Goal: Task Accomplishment & Management: Manage account settings

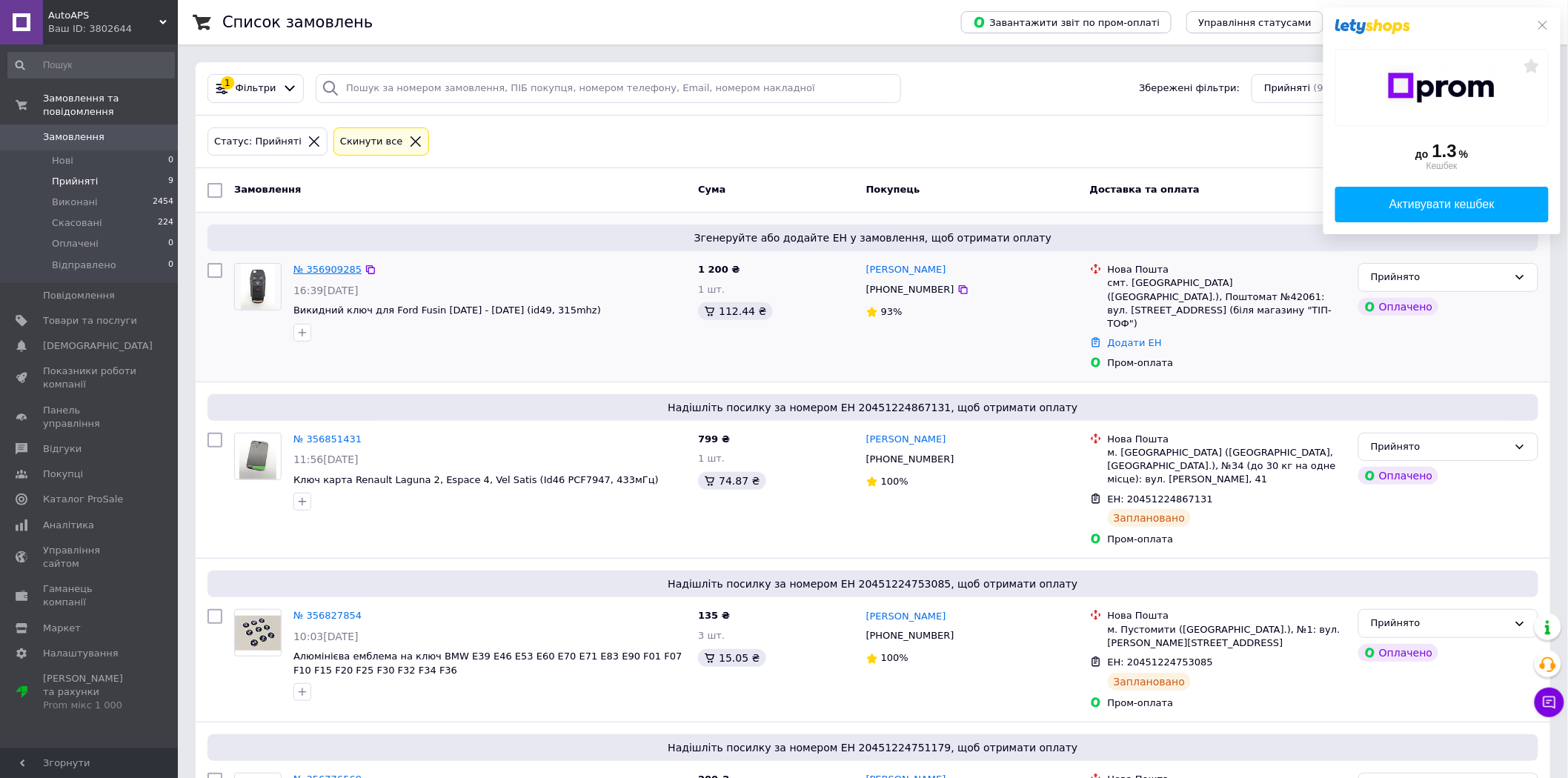
click at [306, 269] on link "№ 356909285" at bounding box center [328, 269] width 68 height 11
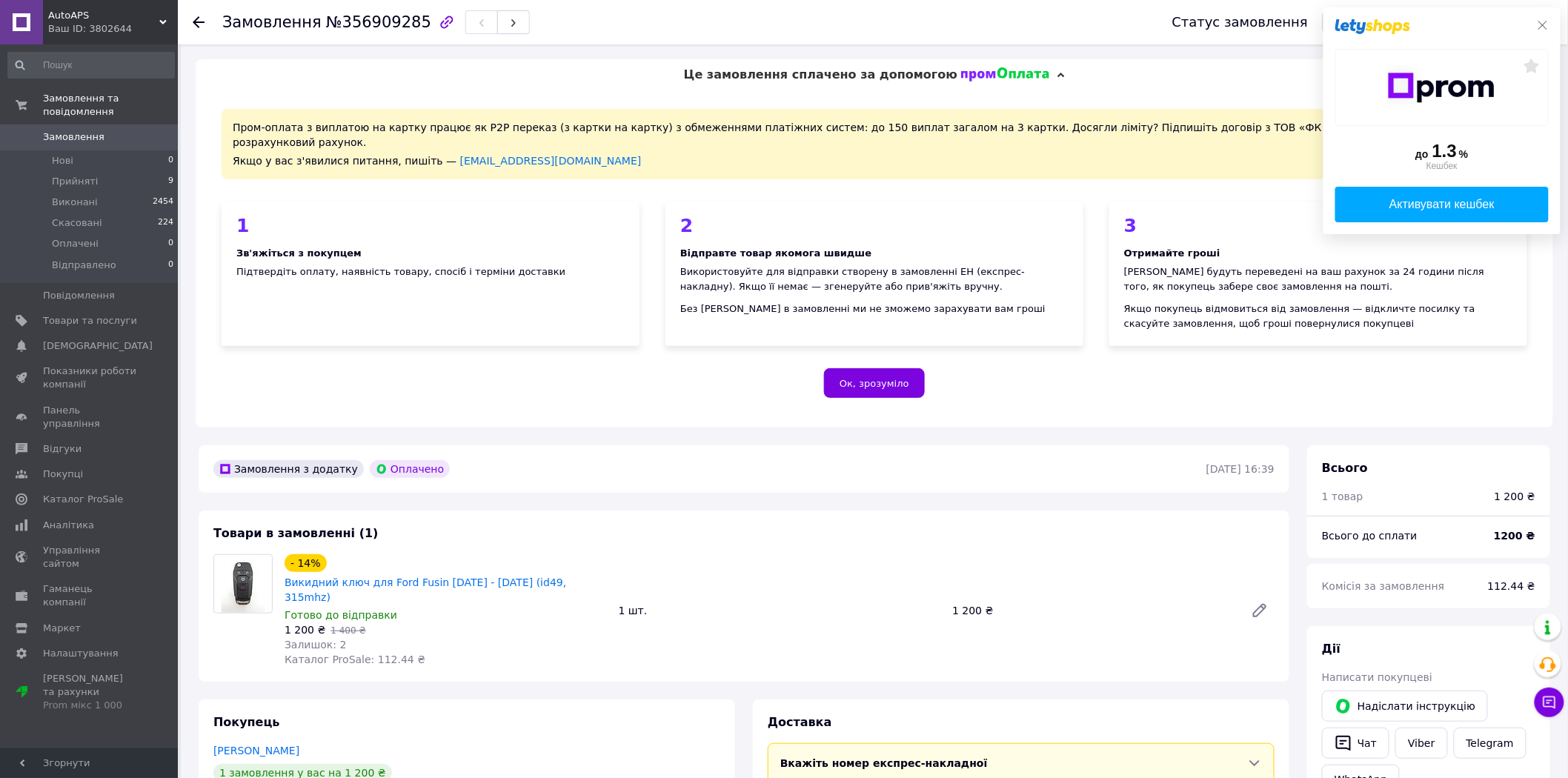
click at [1544, 23] on icon at bounding box center [1543, 25] width 12 height 12
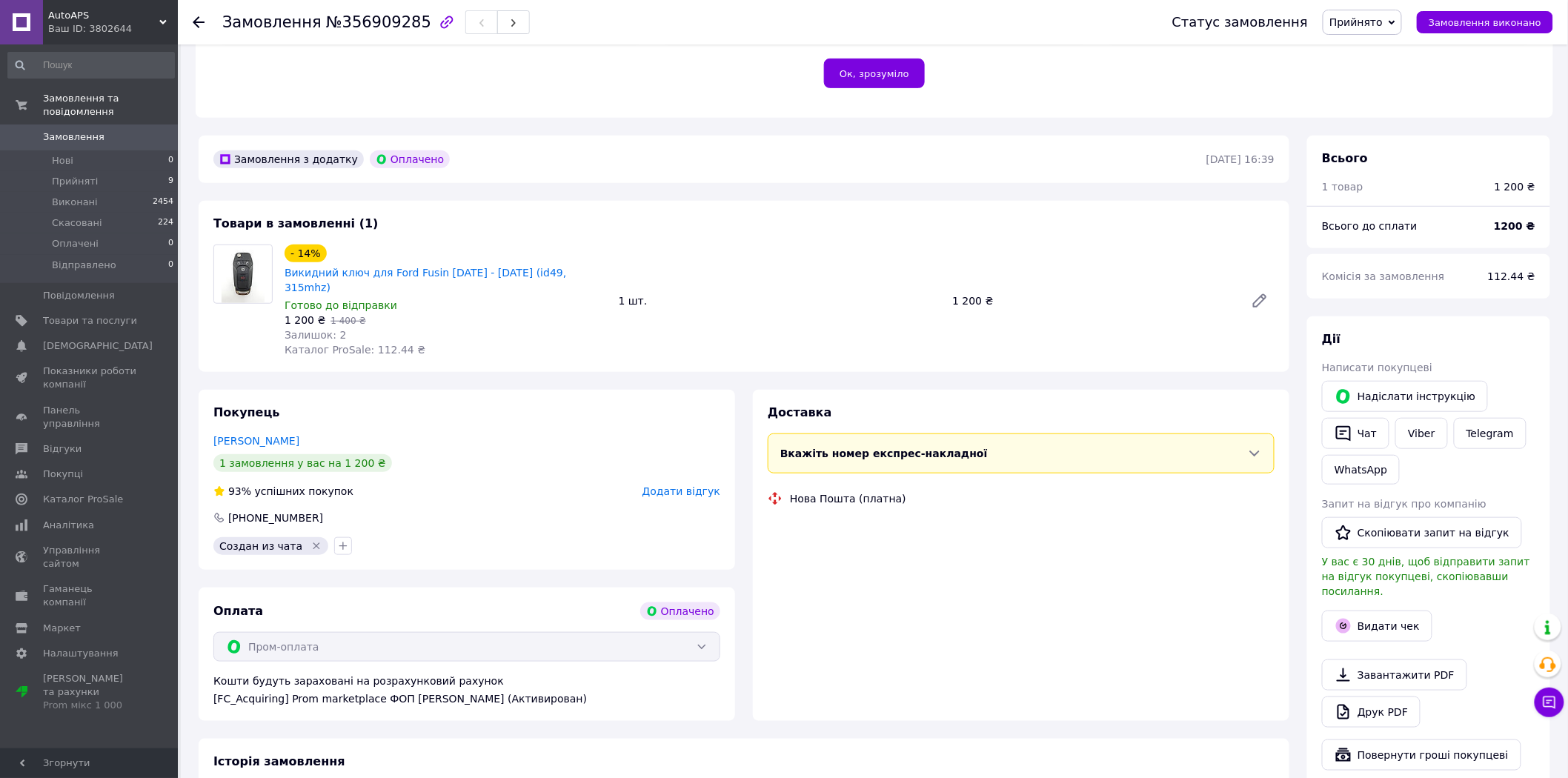
scroll to position [329, 0]
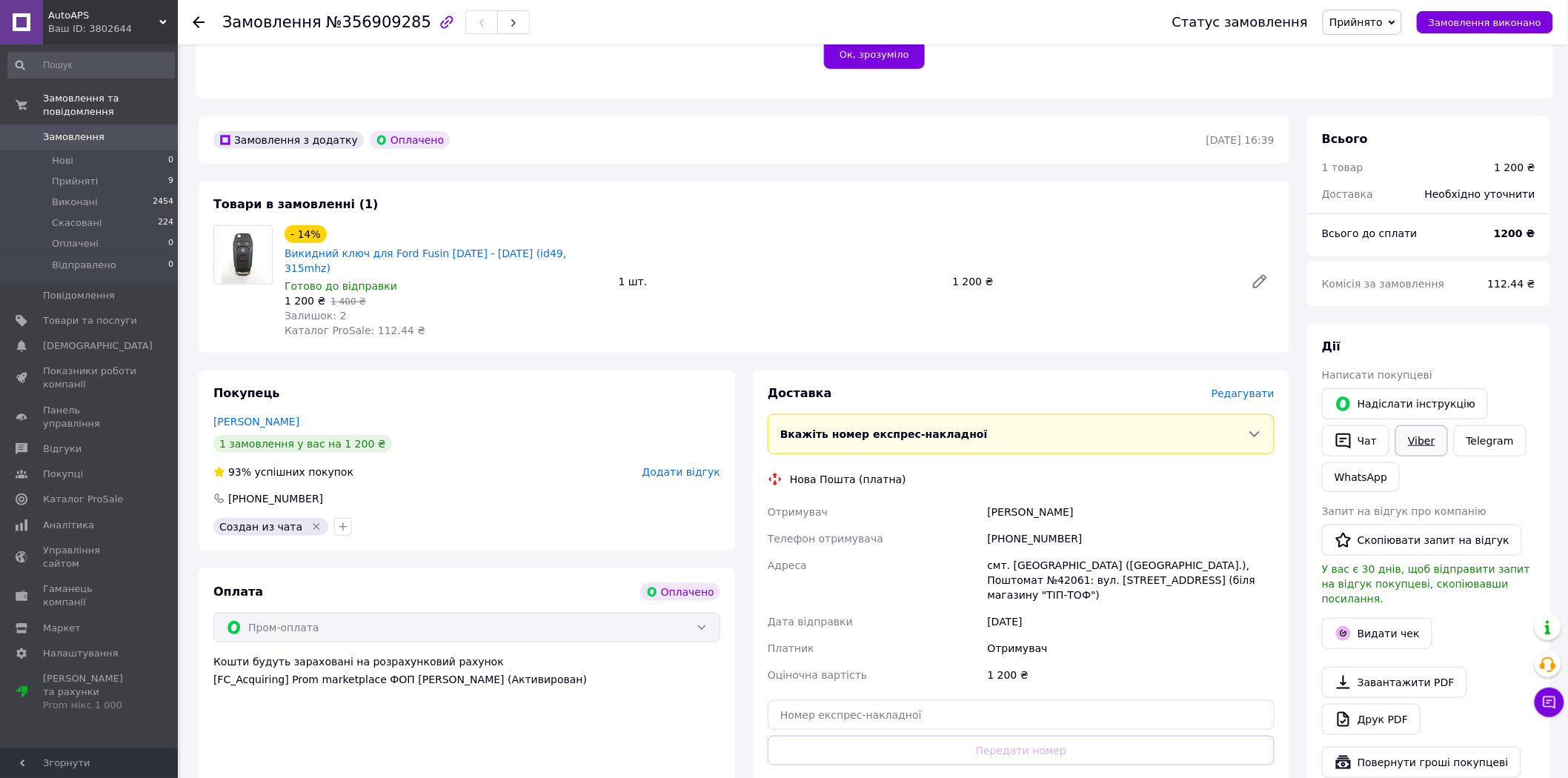
click at [1423, 428] on link "Viber" at bounding box center [1421, 441] width 51 height 31
drag, startPoint x: 313, startPoint y: 20, endPoint x: 403, endPoint y: 16, distance: 90.1
click at [403, 16] on span "№356909285" at bounding box center [378, 22] width 106 height 17
copy span "№356909285"
drag, startPoint x: 375, startPoint y: 710, endPoint x: 393, endPoint y: 693, distance: 24.8
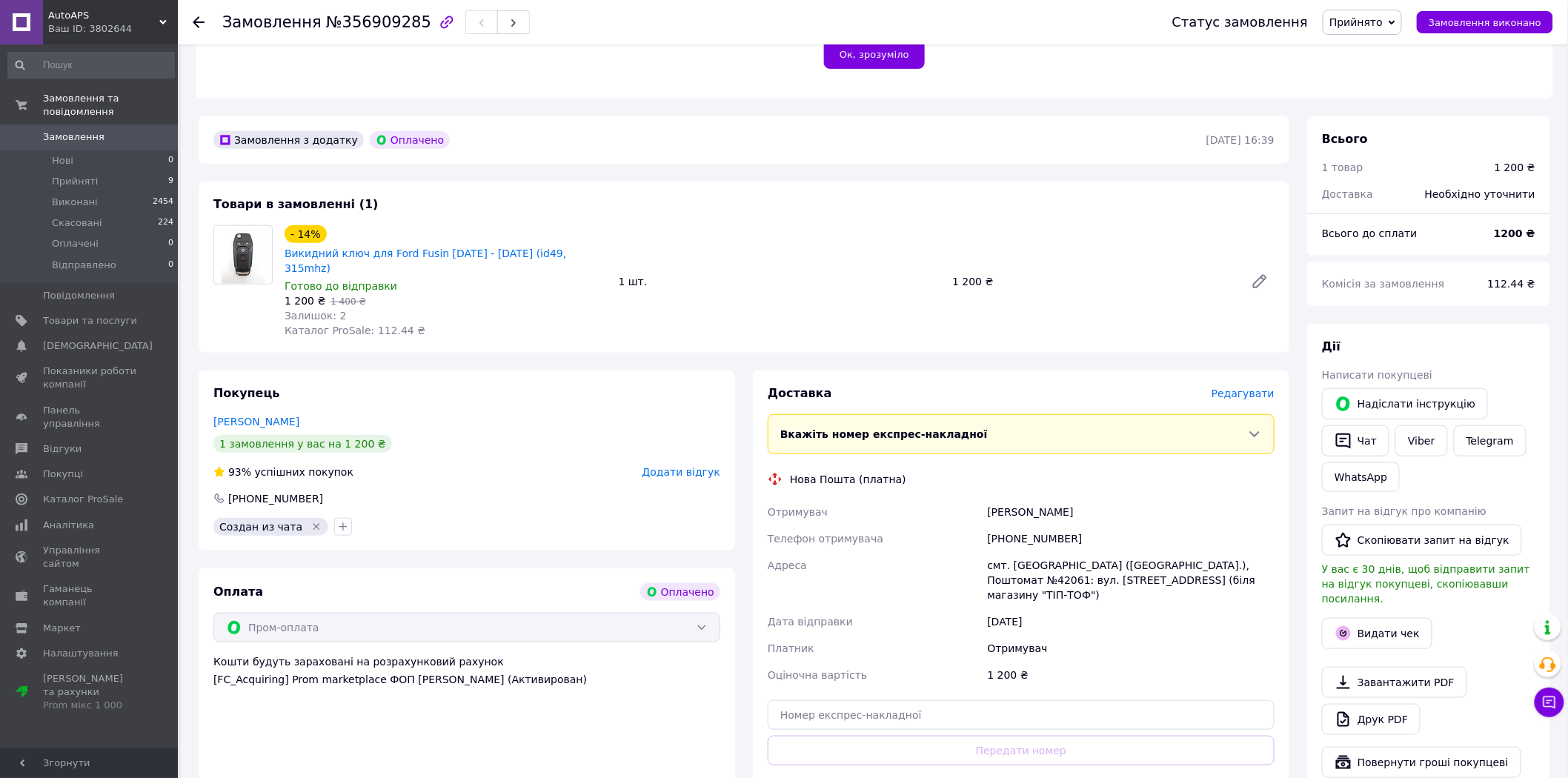
click at [375, 710] on div "Оплата Оплачено Пром-оплата Кошти будуть зараховані на розрахунковий рахунок [F…" at bounding box center [466, 707] width 536 height 278
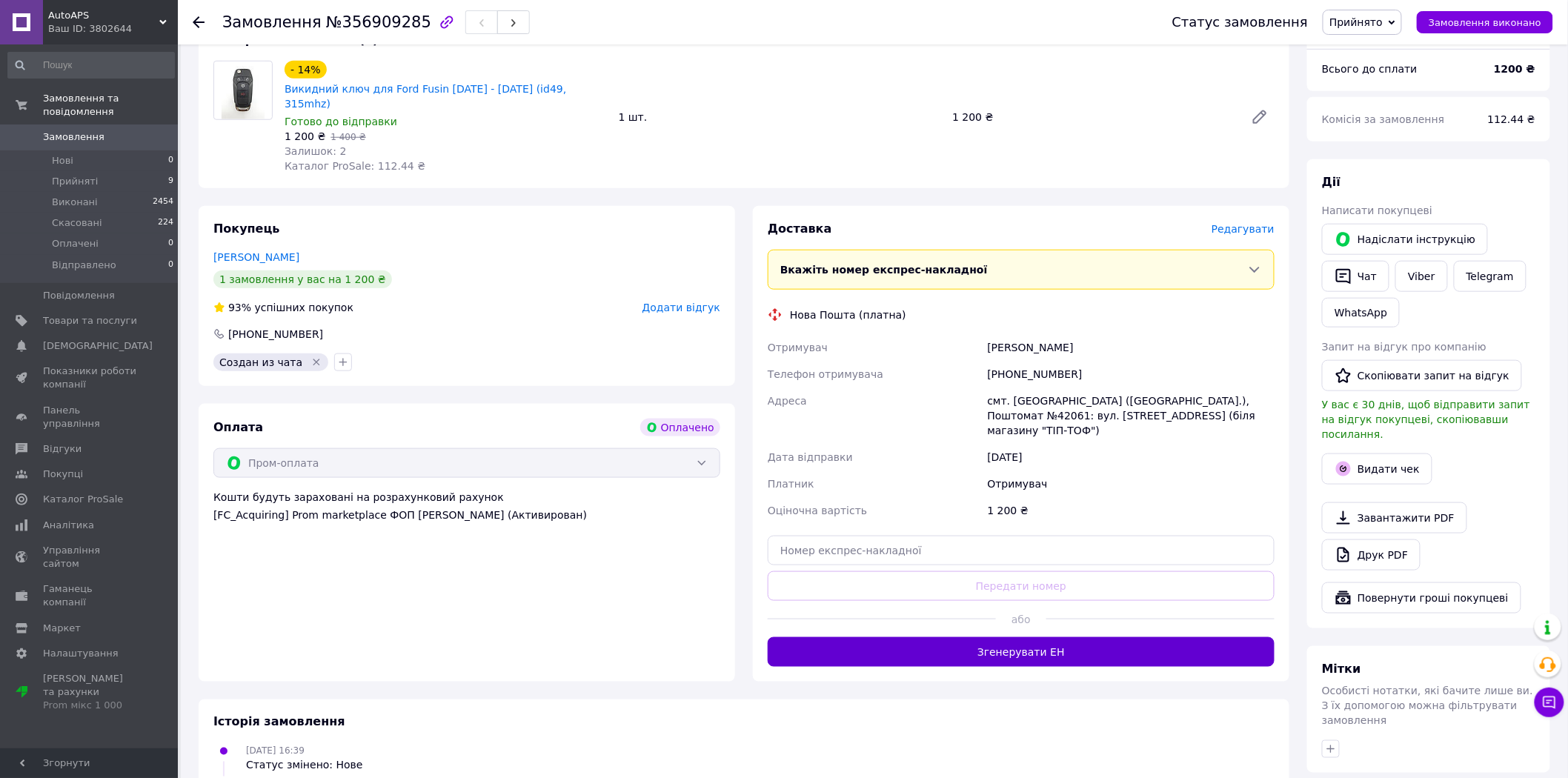
click at [924, 637] on button "Згенерувати ЕН" at bounding box center [1021, 652] width 507 height 30
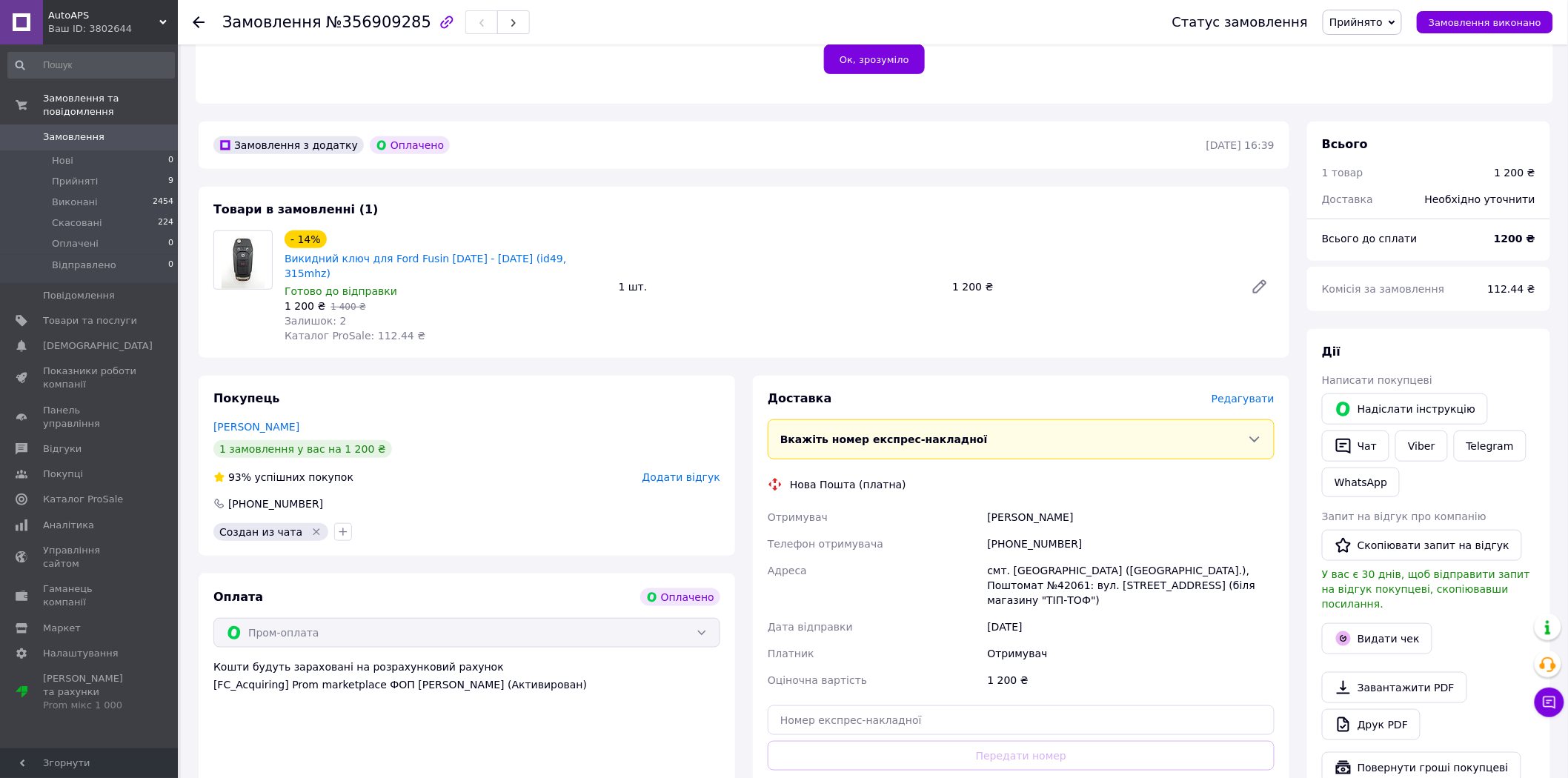
scroll to position [246, 0]
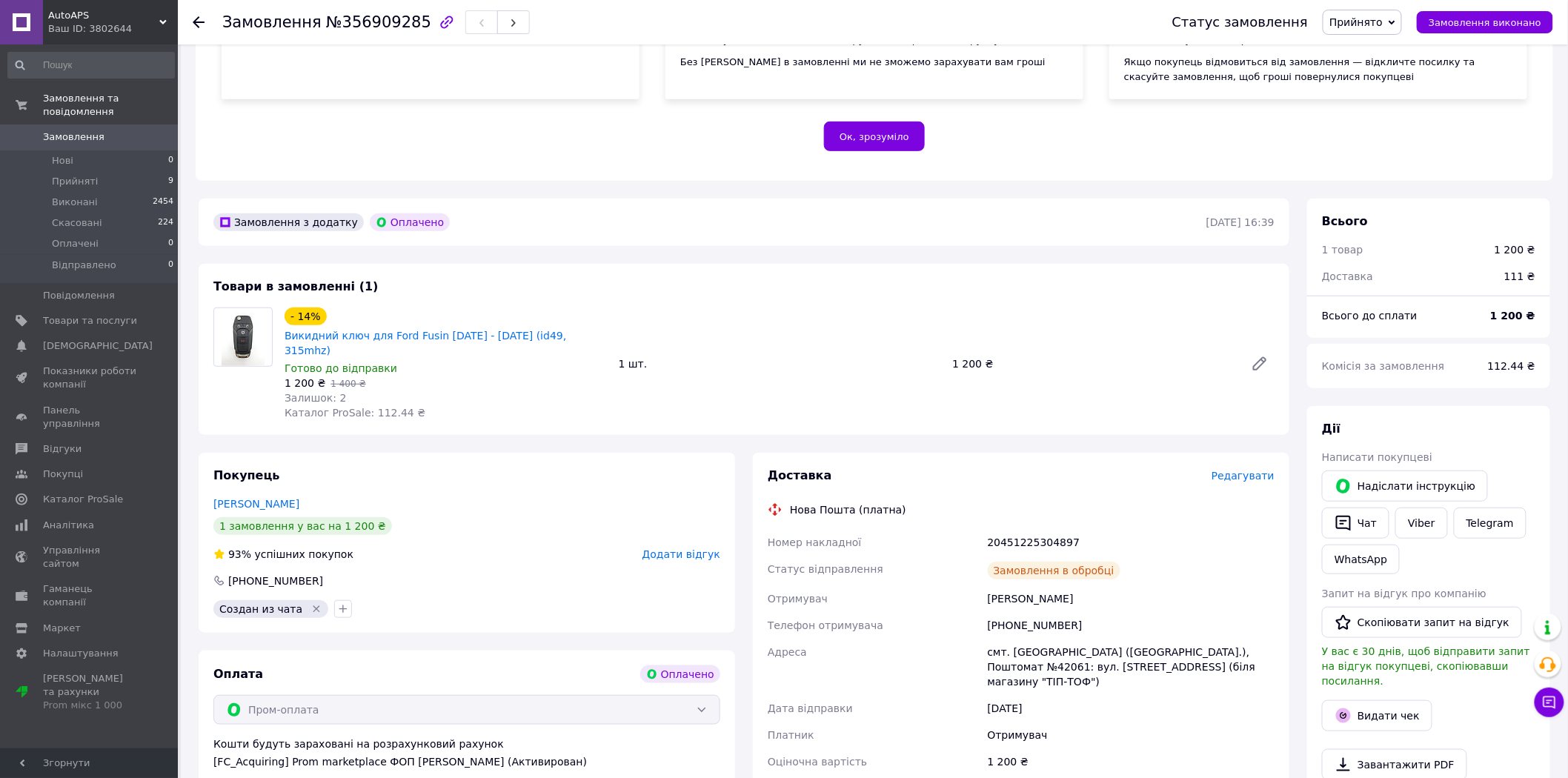
click at [1035, 530] on div "20451225304897" at bounding box center [1131, 543] width 293 height 27
copy div "20451225304897"
click at [485, 665] on div "Оплата Оплачено" at bounding box center [466, 674] width 507 height 17
click at [1353, 507] on button "Чат" at bounding box center [1356, 523] width 68 height 31
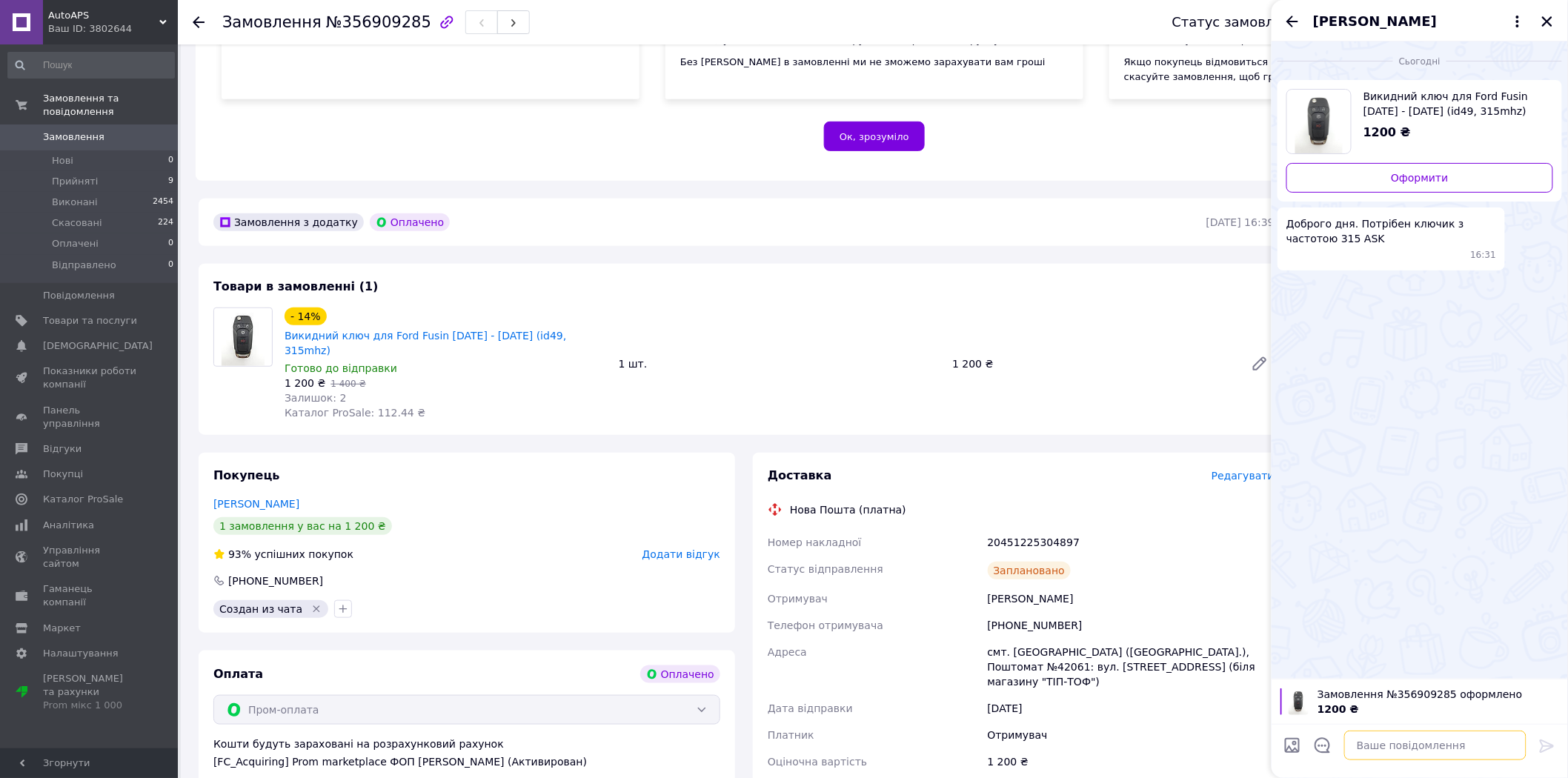
click at [1436, 747] on textarea at bounding box center [1435, 745] width 182 height 30
paste textarea "Доброго дня, замовлення №356909285 (ключ Ford Fusion) сьогодні буде надіслане. …"
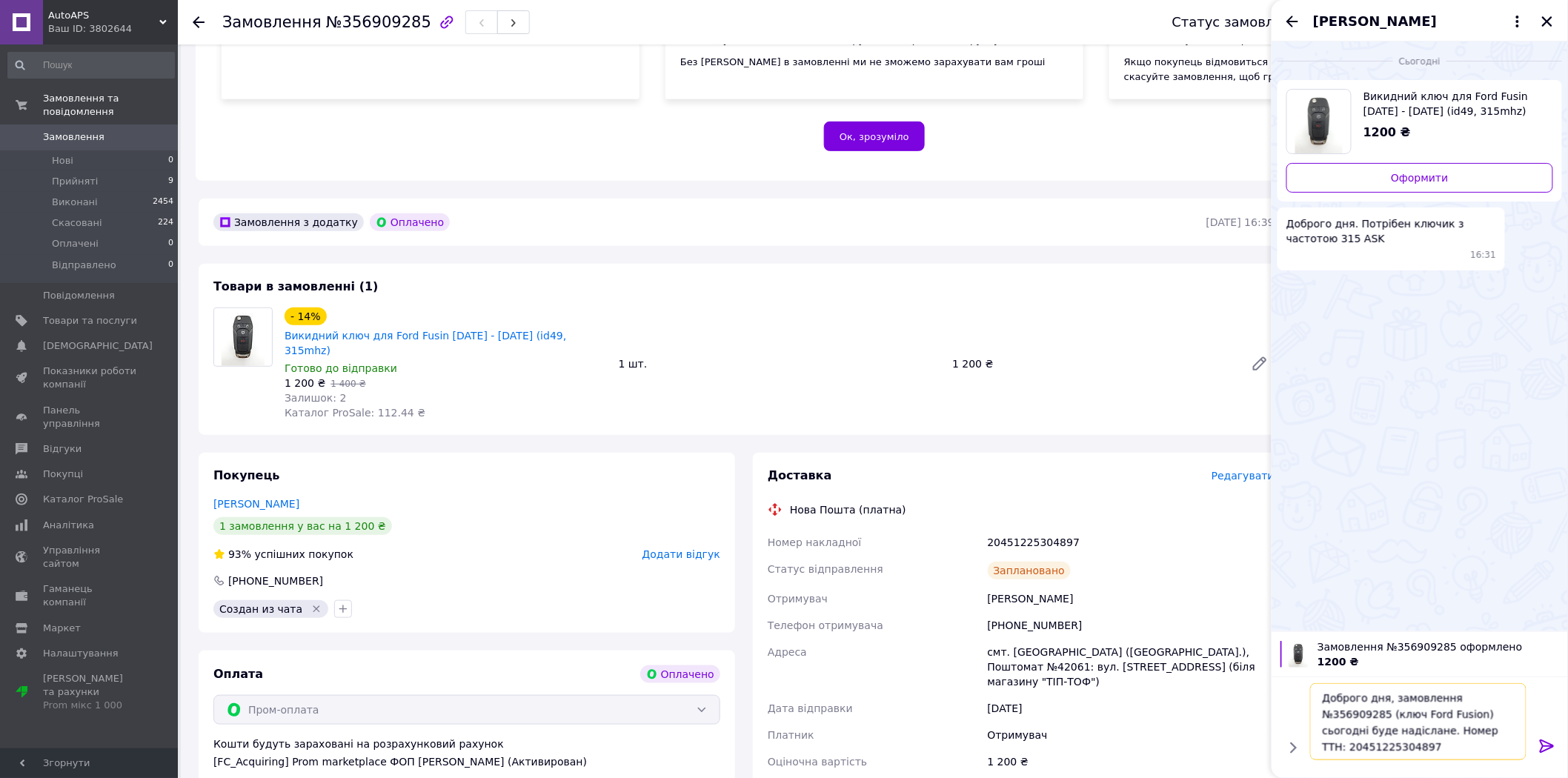
type textarea "Доброго дня, замовлення №356909285 (ключ Ford Fusion) сьогодні буде надіслане. …"
click at [1542, 750] on icon at bounding box center [1547, 747] width 15 height 14
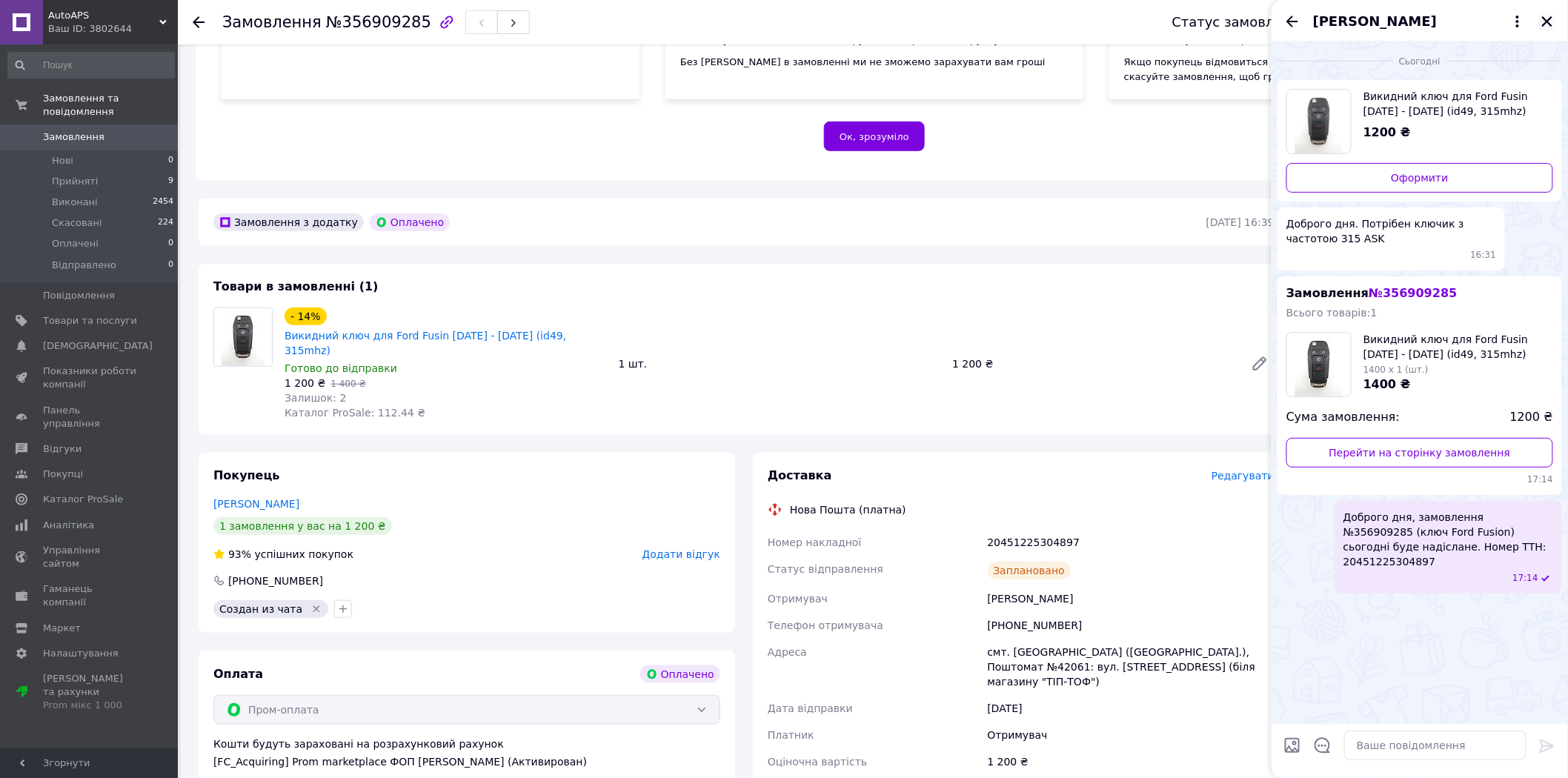
click at [1544, 20] on icon "Закрити" at bounding box center [1548, 21] width 14 height 14
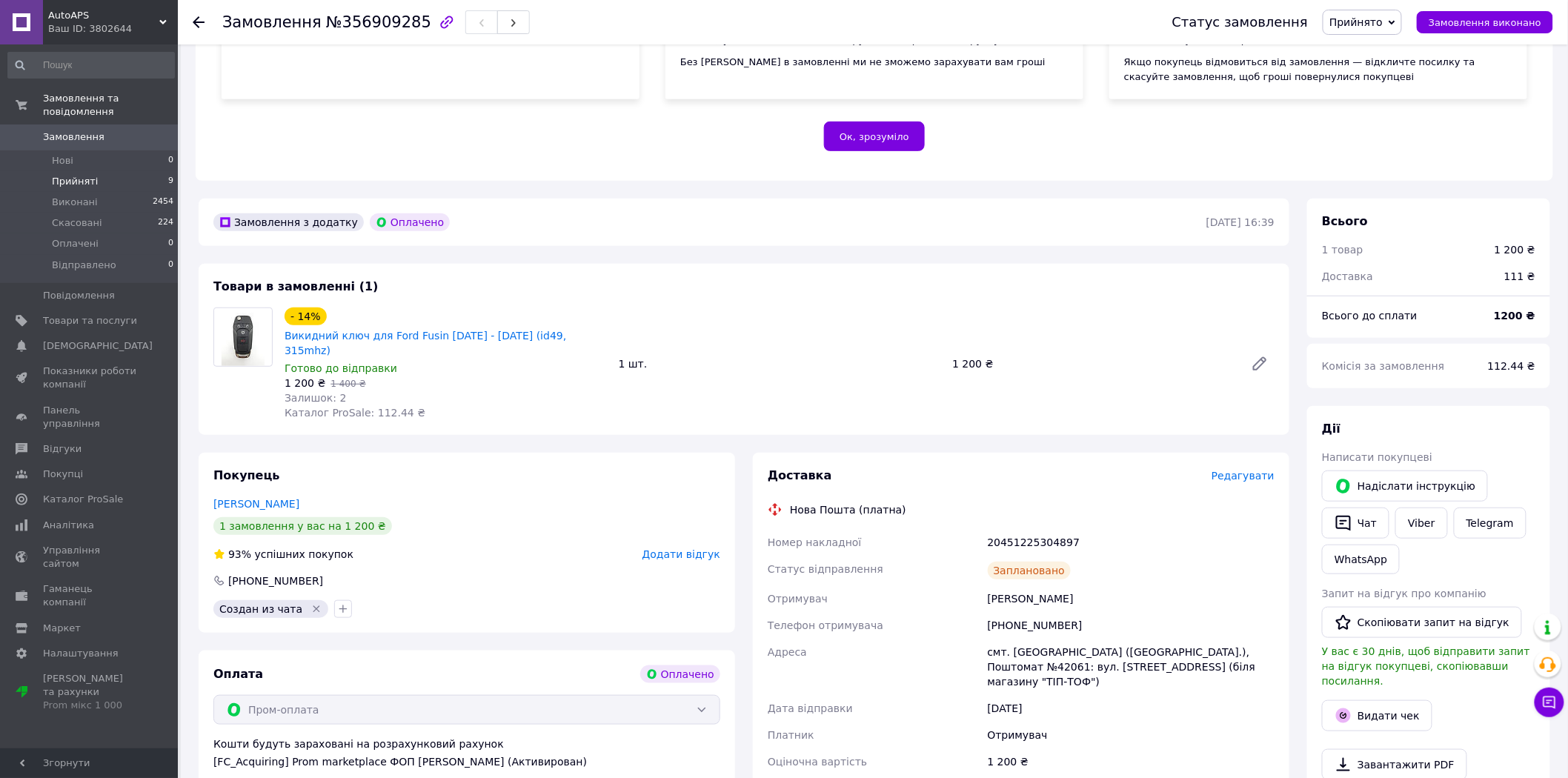
click at [65, 175] on span "Прийняті" at bounding box center [74, 181] width 46 height 14
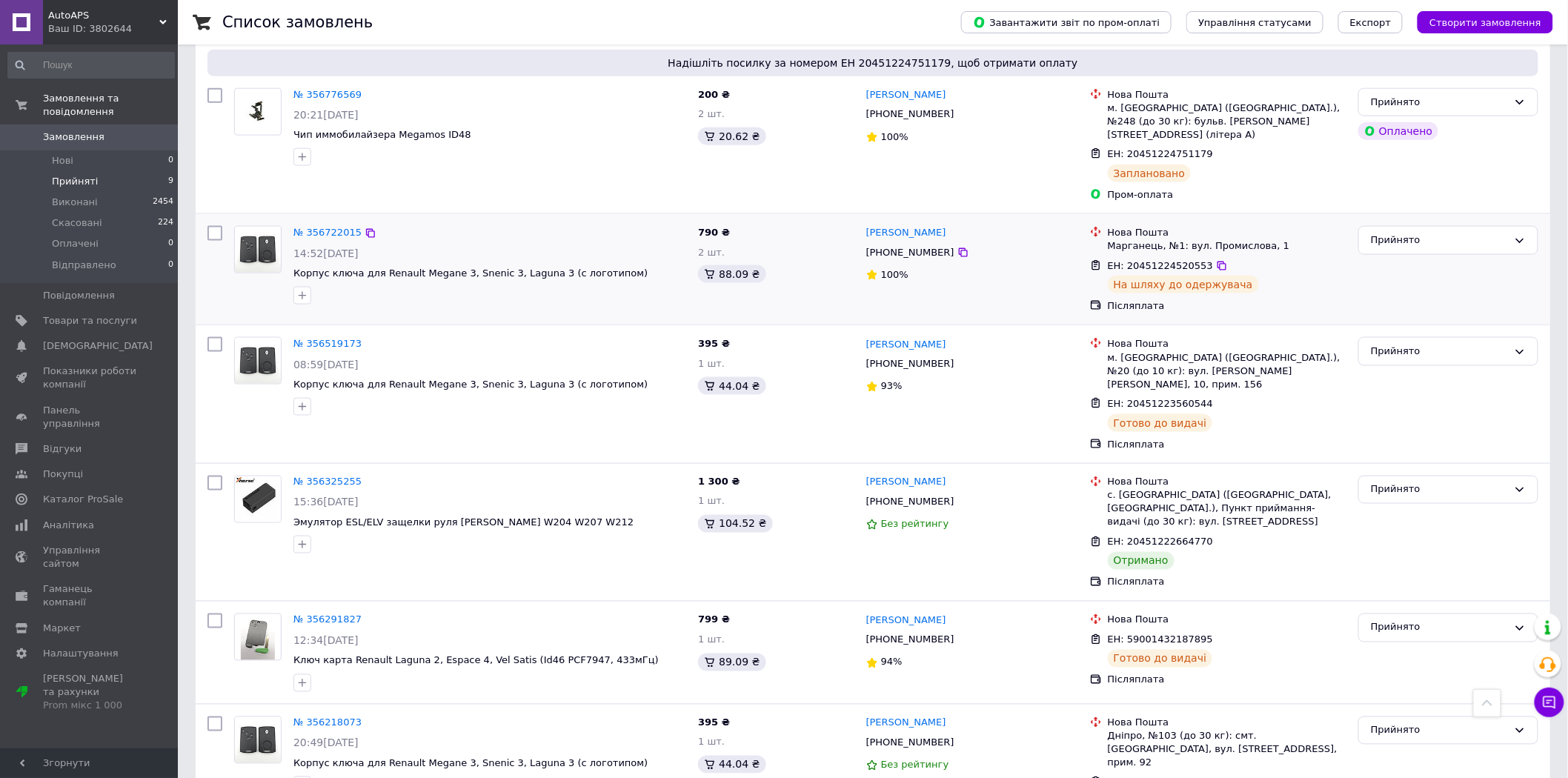
scroll to position [706, 0]
click at [337, 476] on link "№ 356325255" at bounding box center [328, 481] width 68 height 11
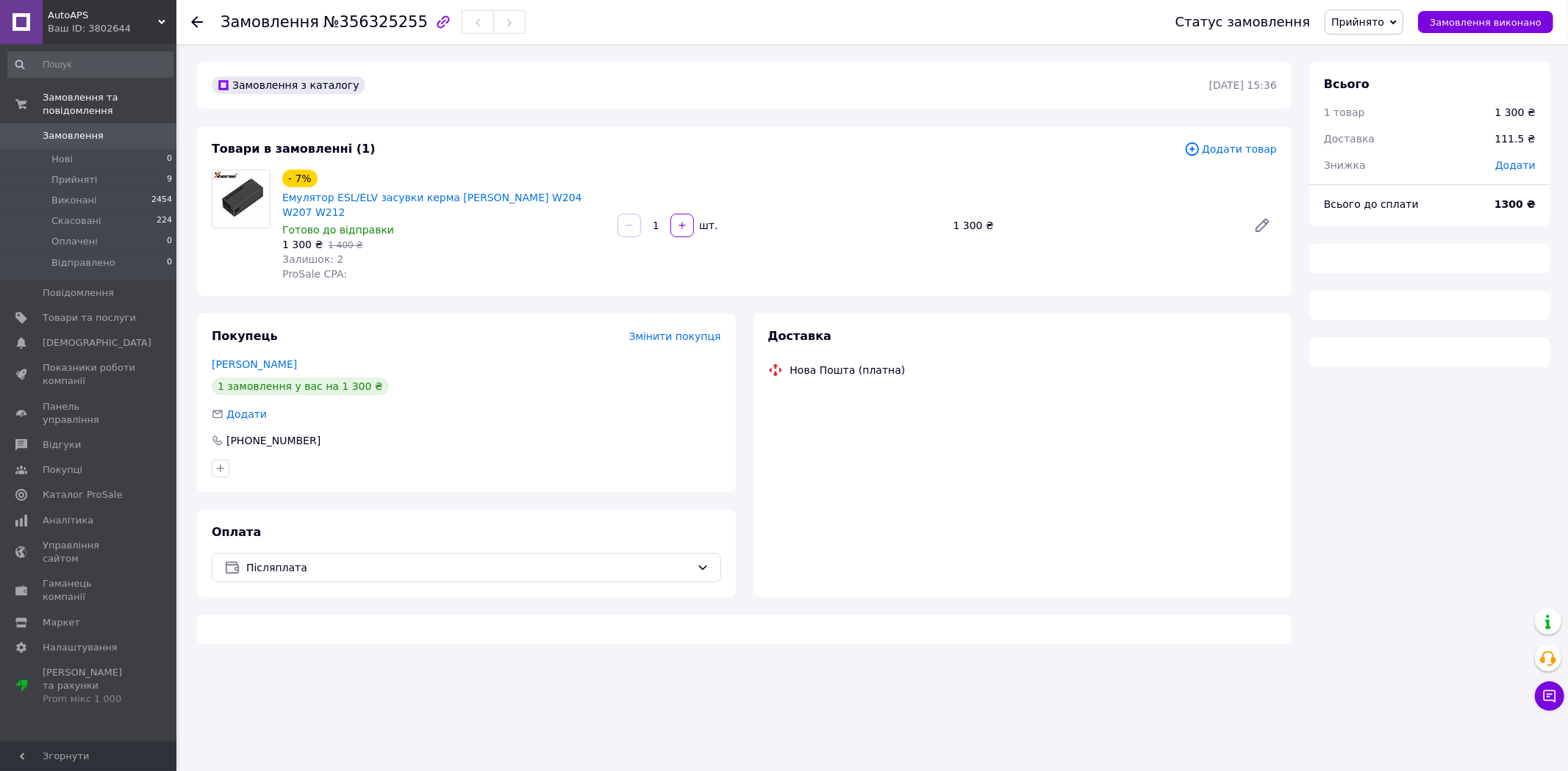
click at [1357, 19] on span "Прийнято" at bounding box center [1357, 22] width 53 height 12
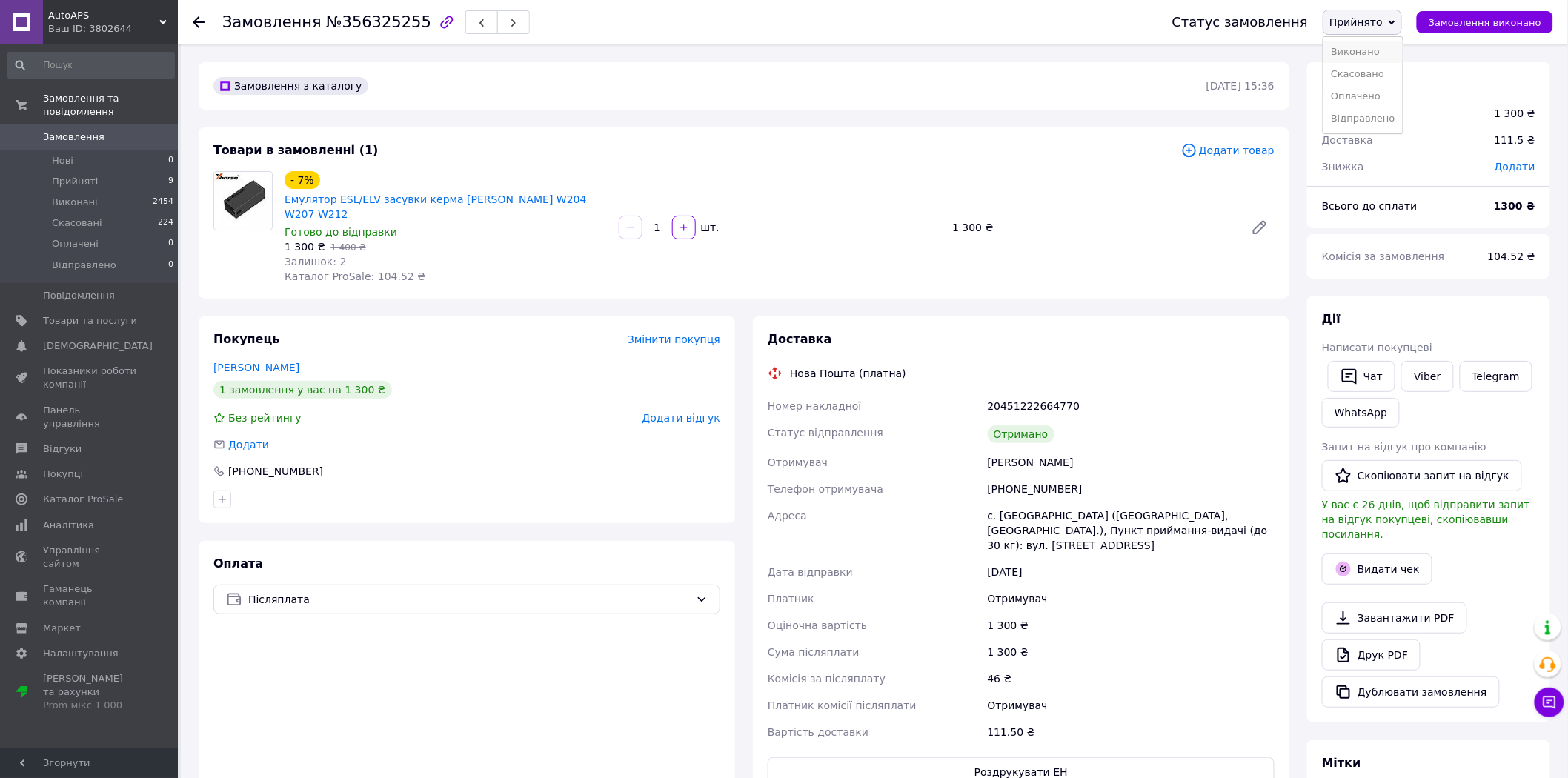
click at [1383, 42] on li "Виконано" at bounding box center [1363, 51] width 80 height 22
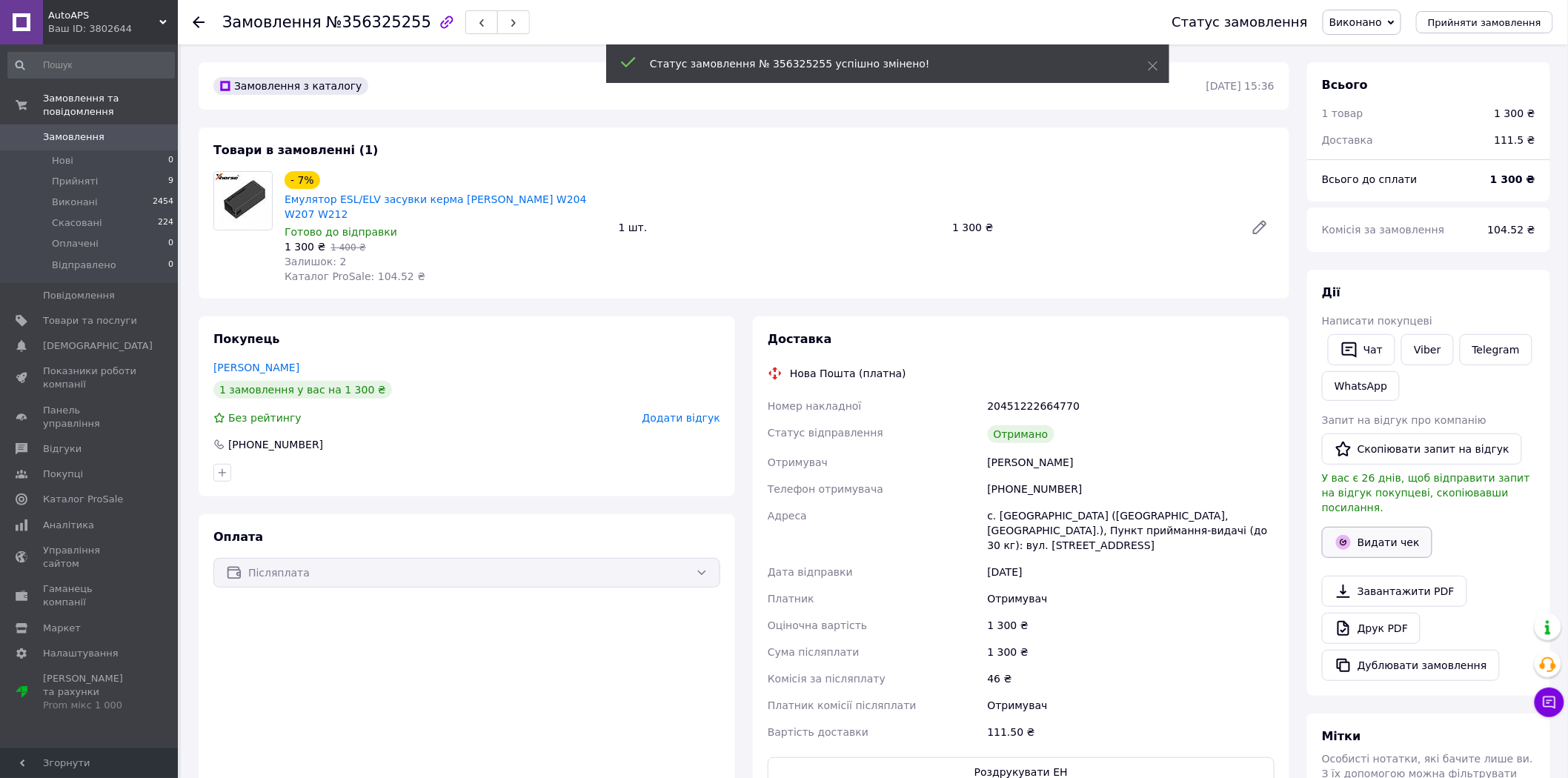
click at [1357, 527] on button "Видати чек" at bounding box center [1377, 542] width 111 height 31
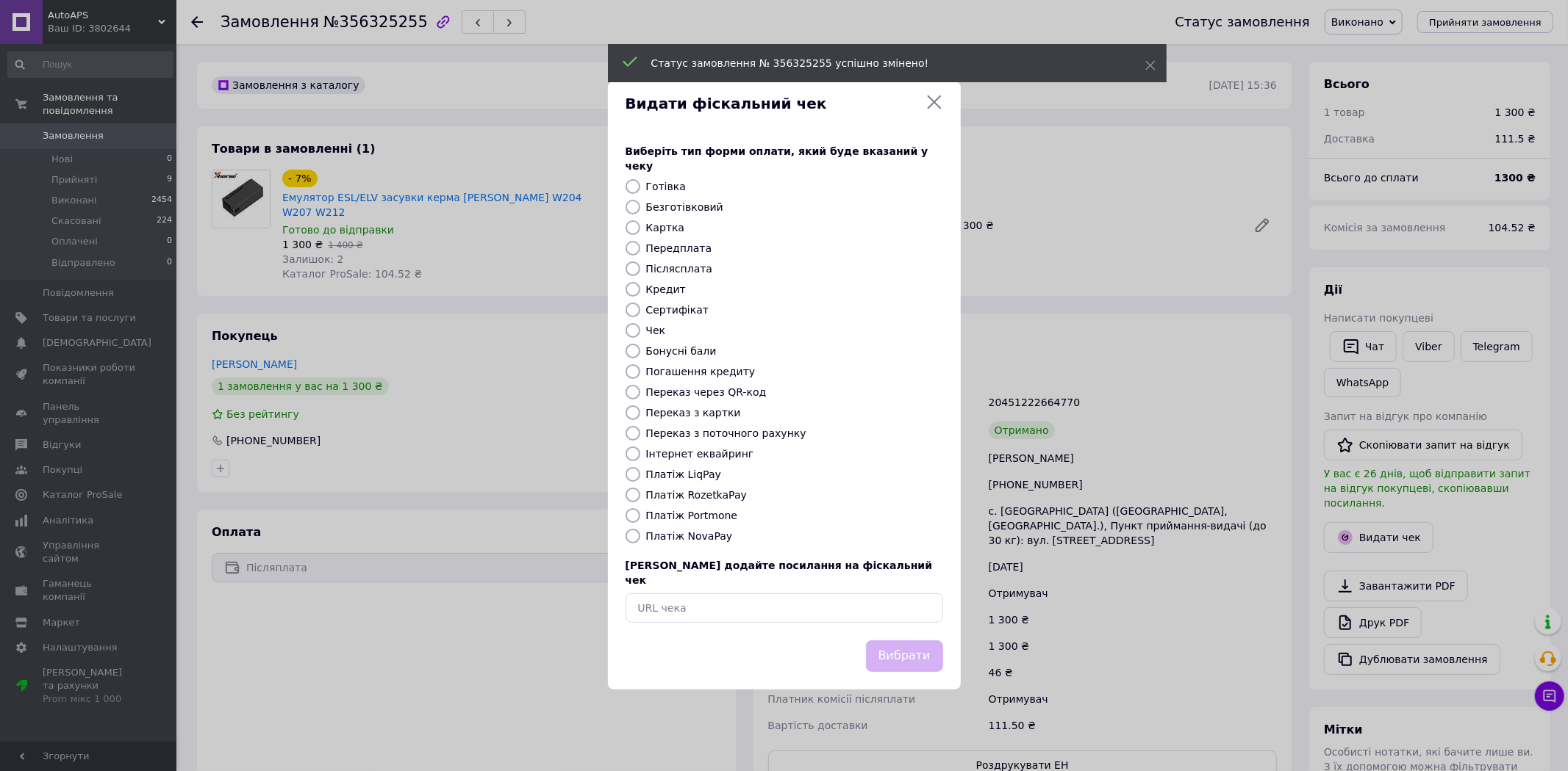
click at [680, 535] on label "Платіж NovaPay" at bounding box center [690, 536] width 87 height 12
click at [641, 535] on input "Платіж NovaPay" at bounding box center [632, 535] width 14 height 14
radio input "true"
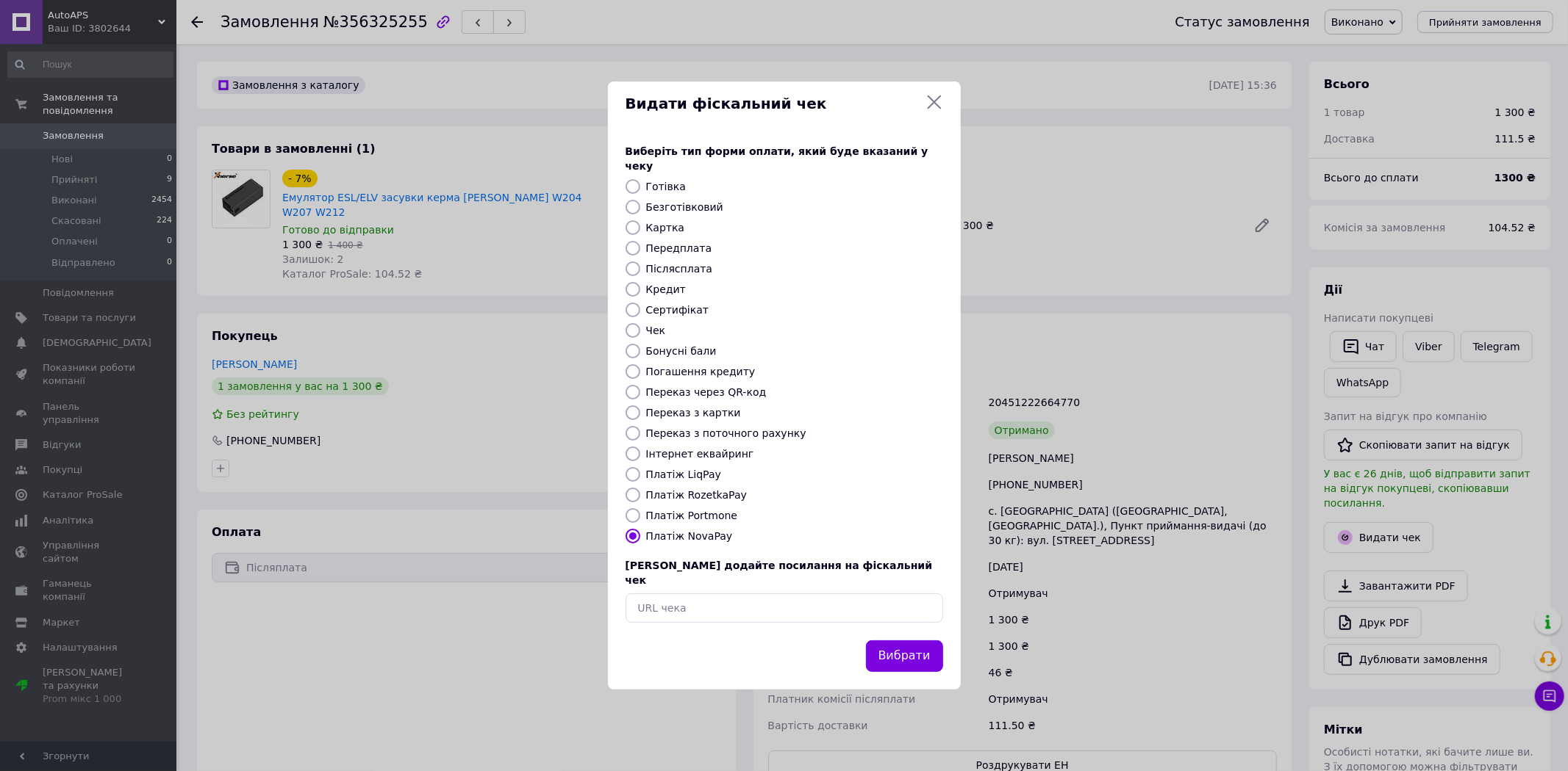
click at [919, 645] on button "Вибрати" at bounding box center [904, 656] width 77 height 32
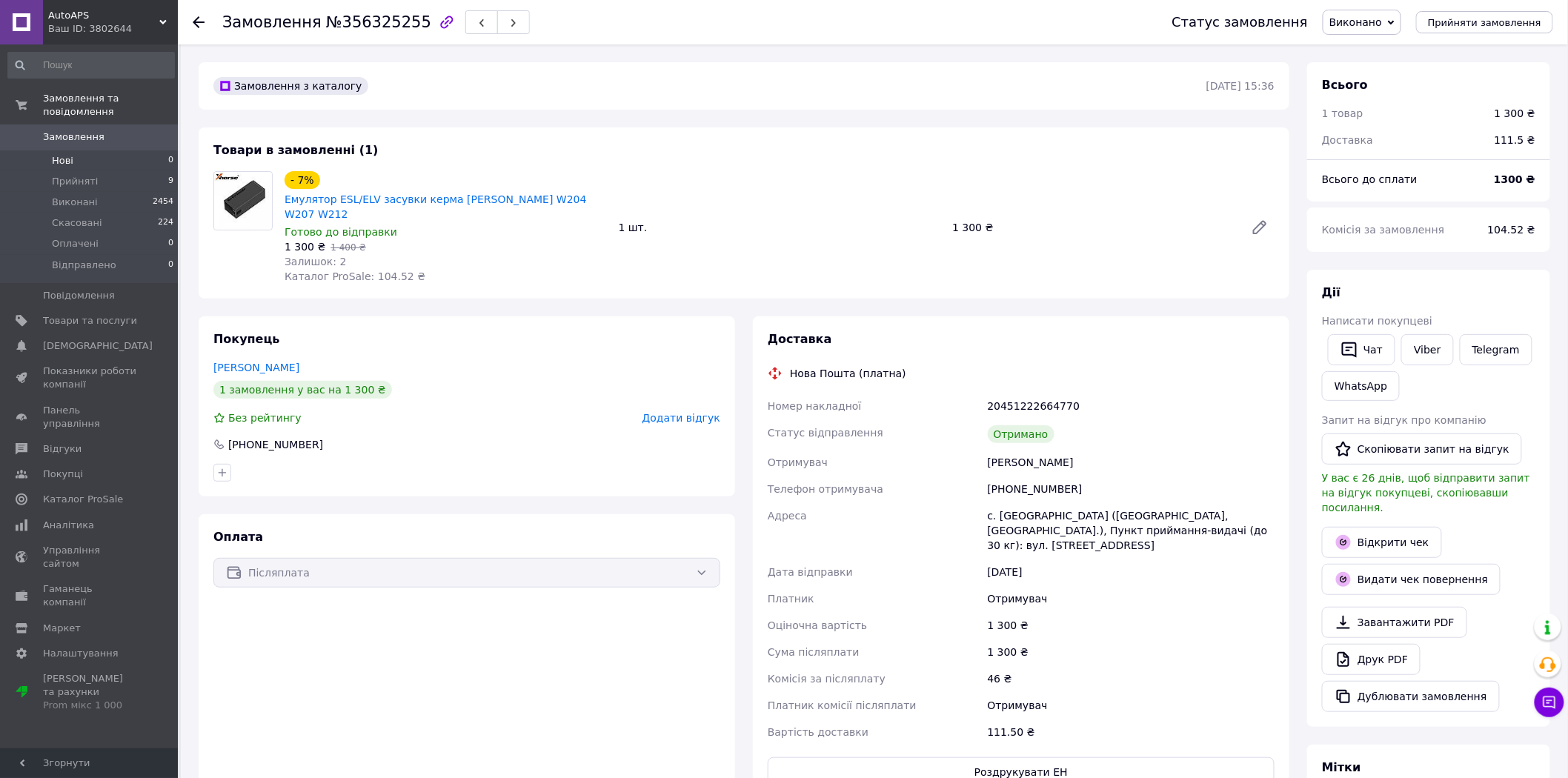
click at [79, 150] on li "Нові 0" at bounding box center [91, 160] width 182 height 20
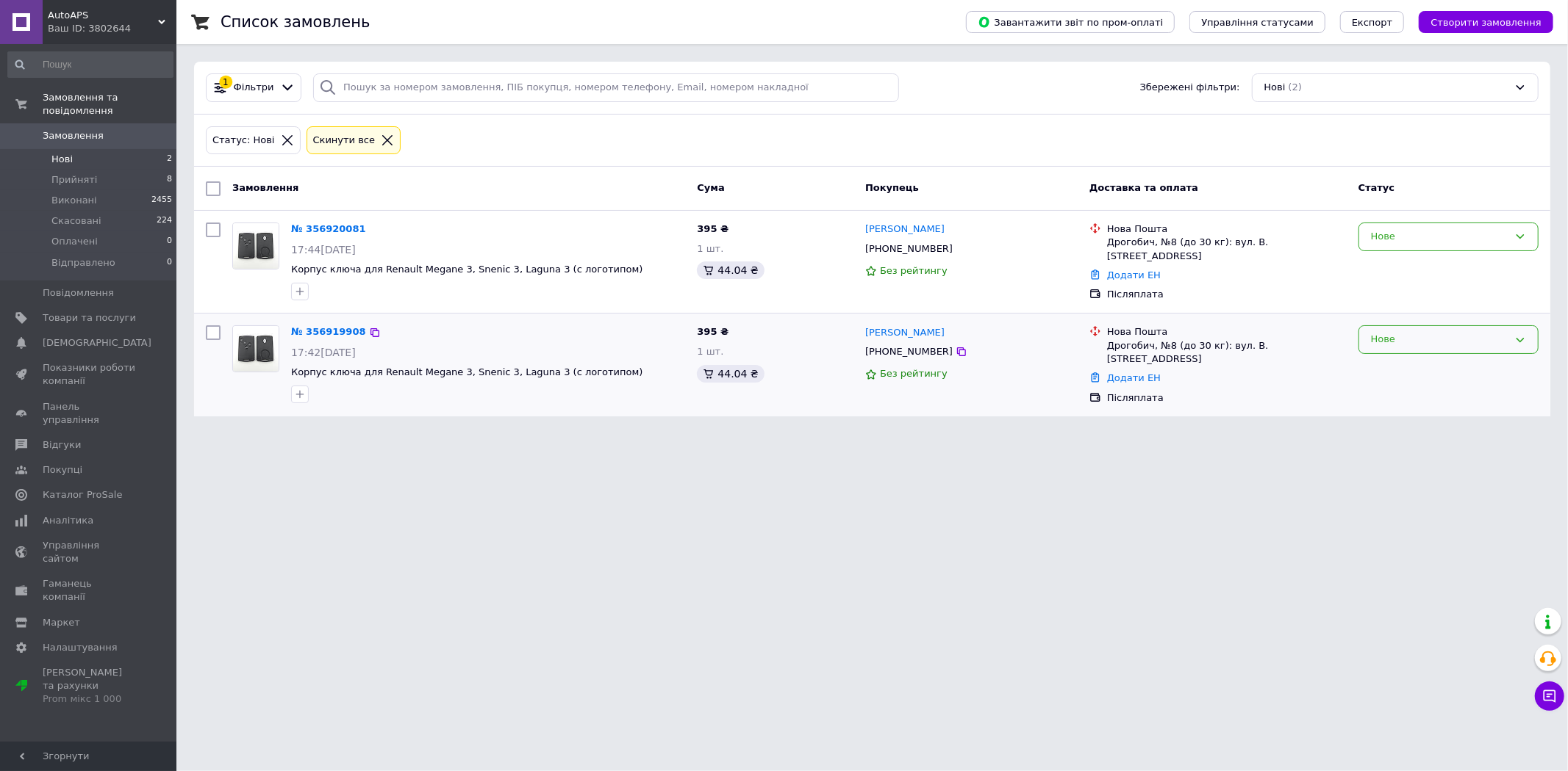
click at [1437, 339] on div "Нове" at bounding box center [1439, 339] width 138 height 15
click at [1407, 421] on li "Скасовано" at bounding box center [1449, 424] width 179 height 27
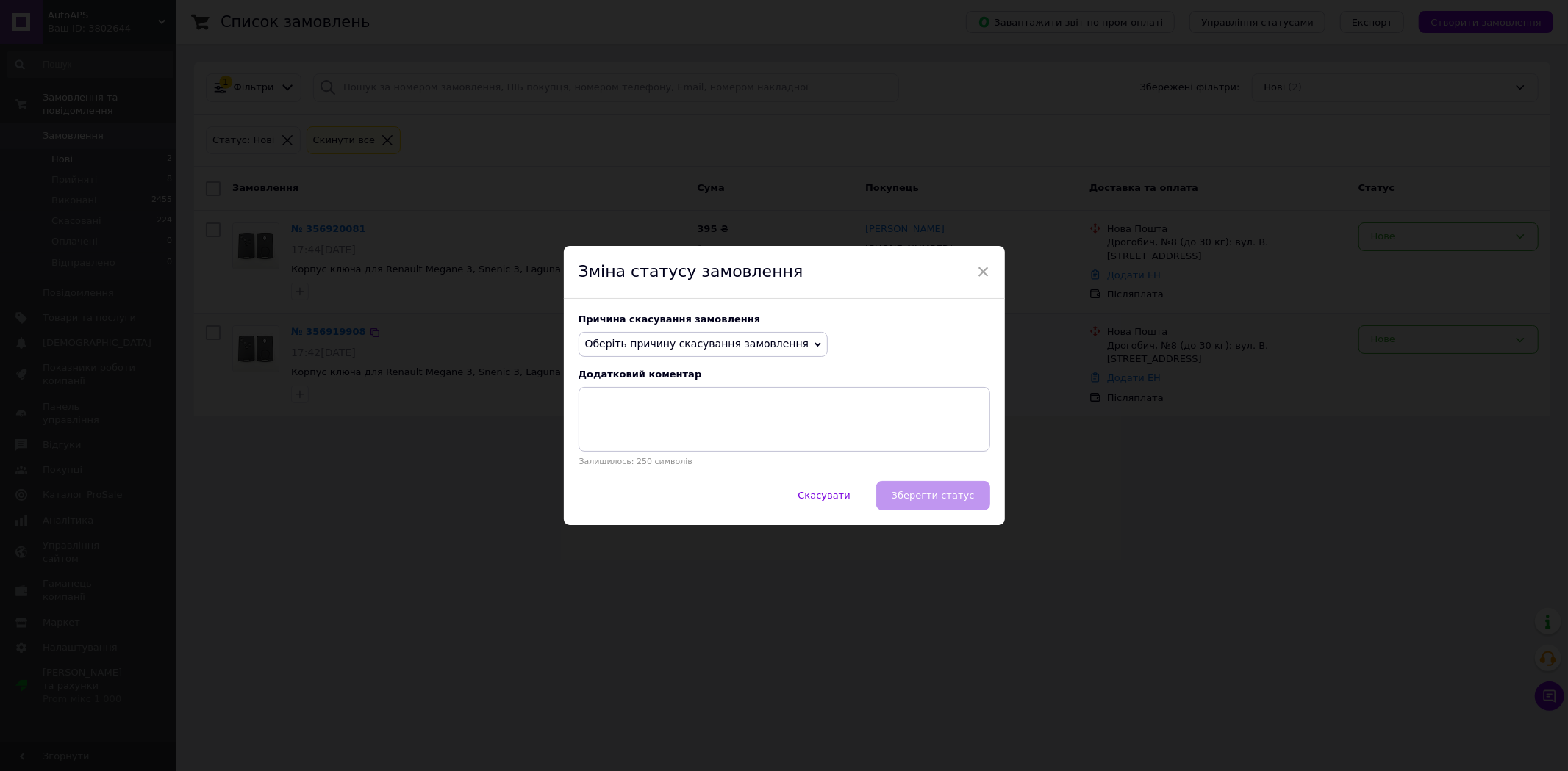
click at [718, 329] on div "Причина скасування замовлення Оберіть причину скасування замовлення Немає в ная…" at bounding box center [784, 389] width 441 height 182
click at [715, 335] on span "Оберіть причину скасування замовлення" at bounding box center [703, 344] width 250 height 25
click at [687, 450] on li "Замовлення-дублікат" at bounding box center [703, 455] width 248 height 20
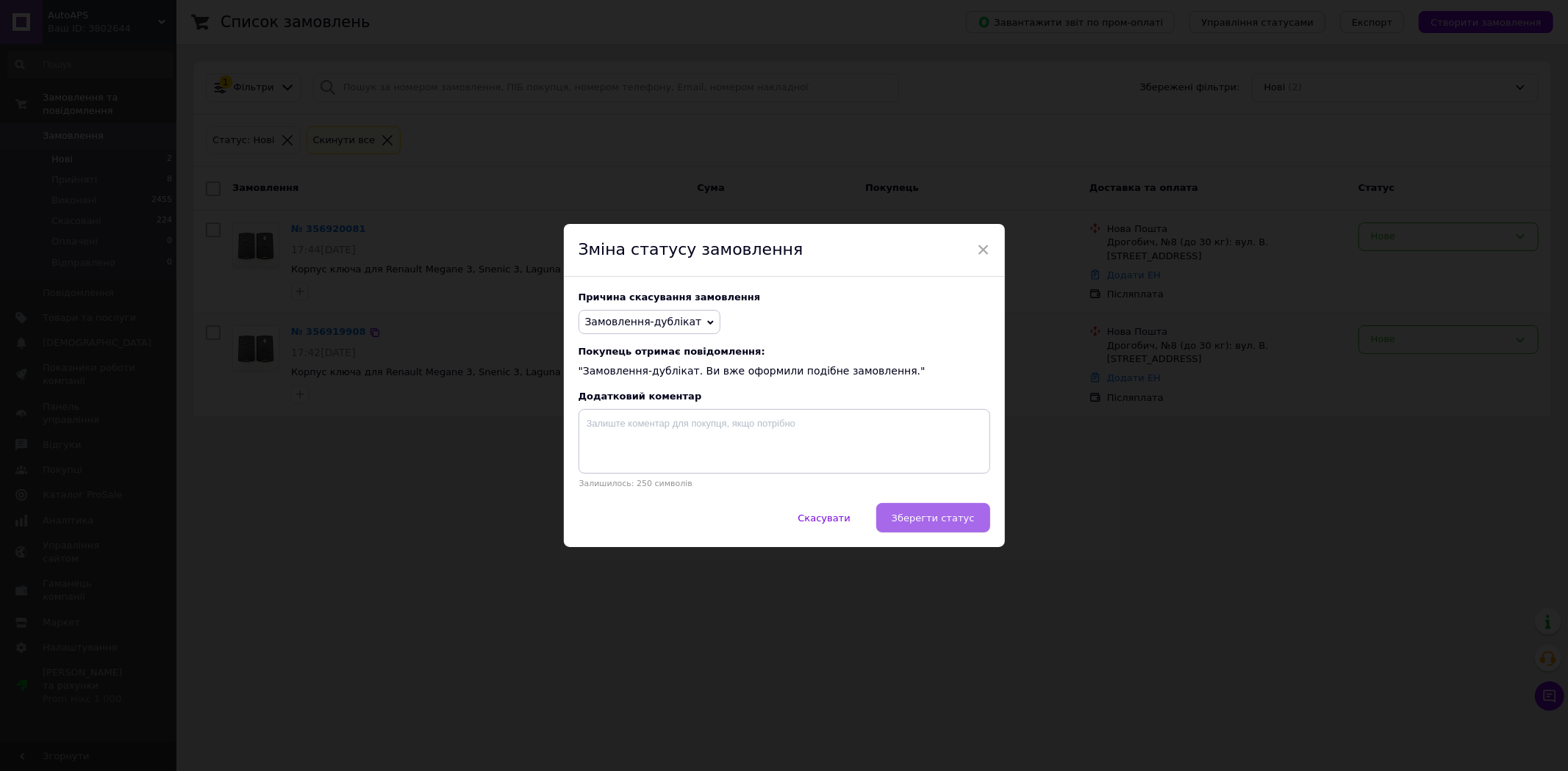
click at [919, 520] on span "Зберегти статус" at bounding box center [933, 517] width 83 height 11
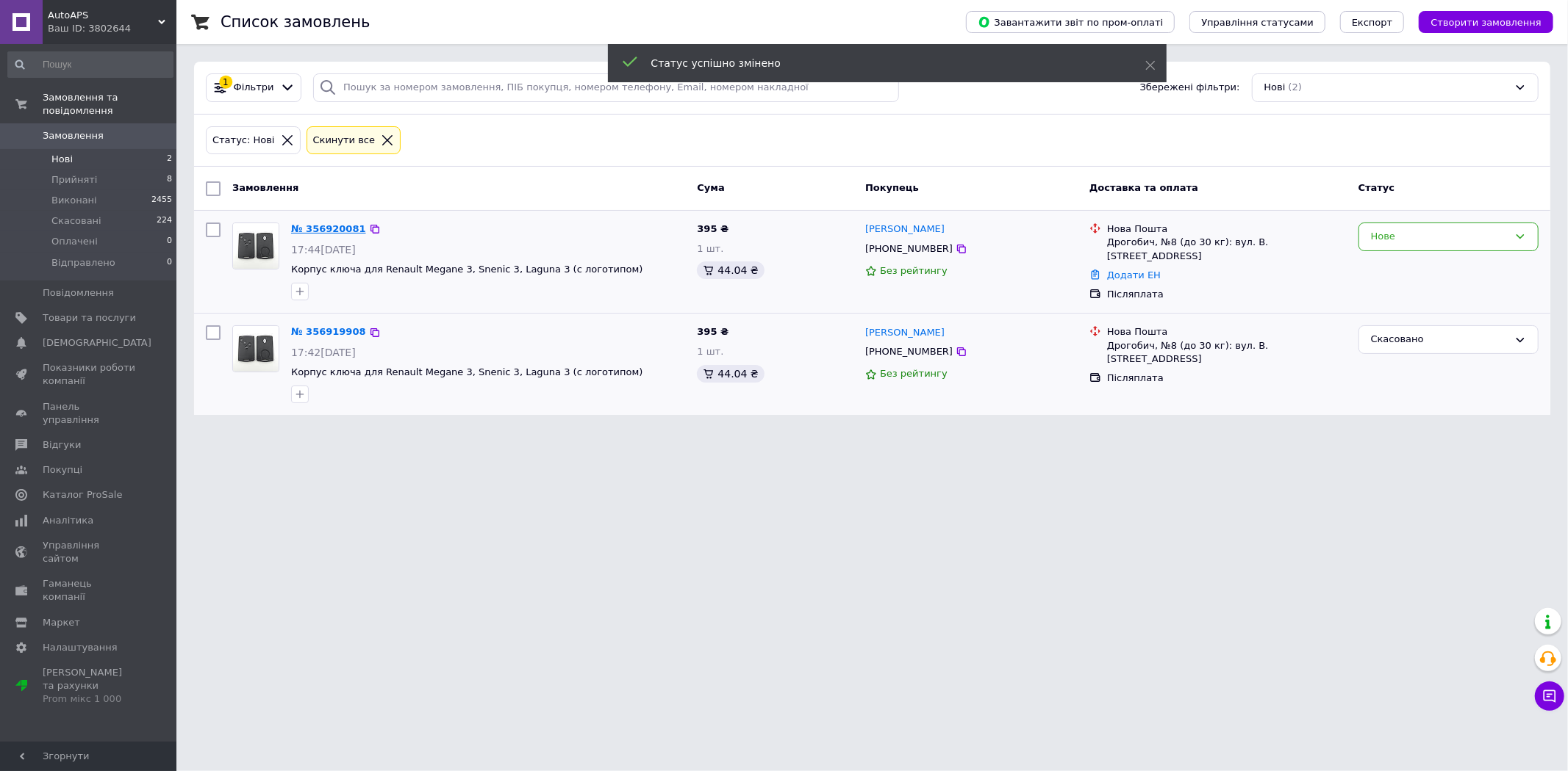
click at [319, 223] on link "№ 356920081" at bounding box center [329, 228] width 75 height 11
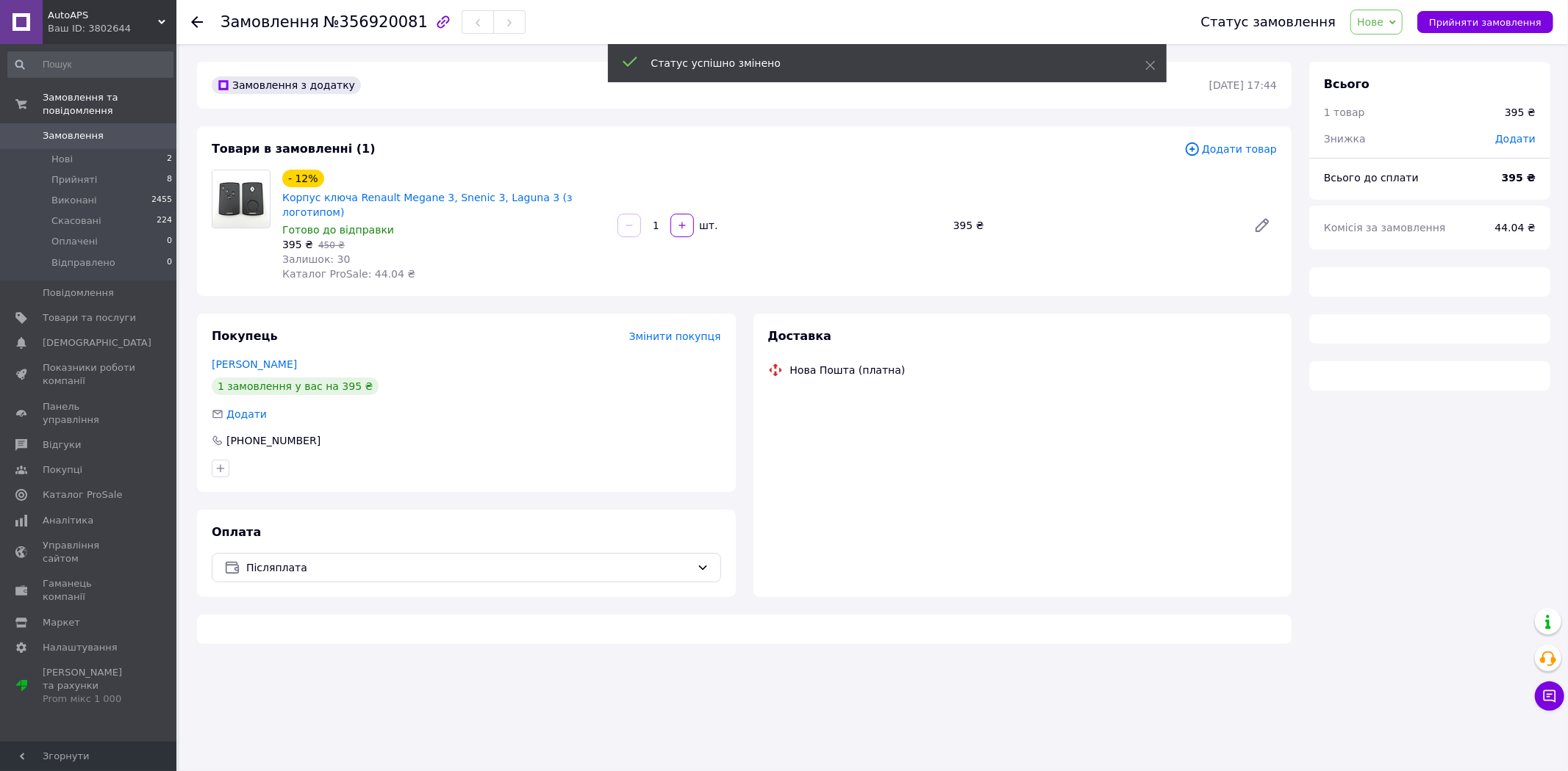
click at [1379, 16] on span "Нове" at bounding box center [1371, 22] width 27 height 12
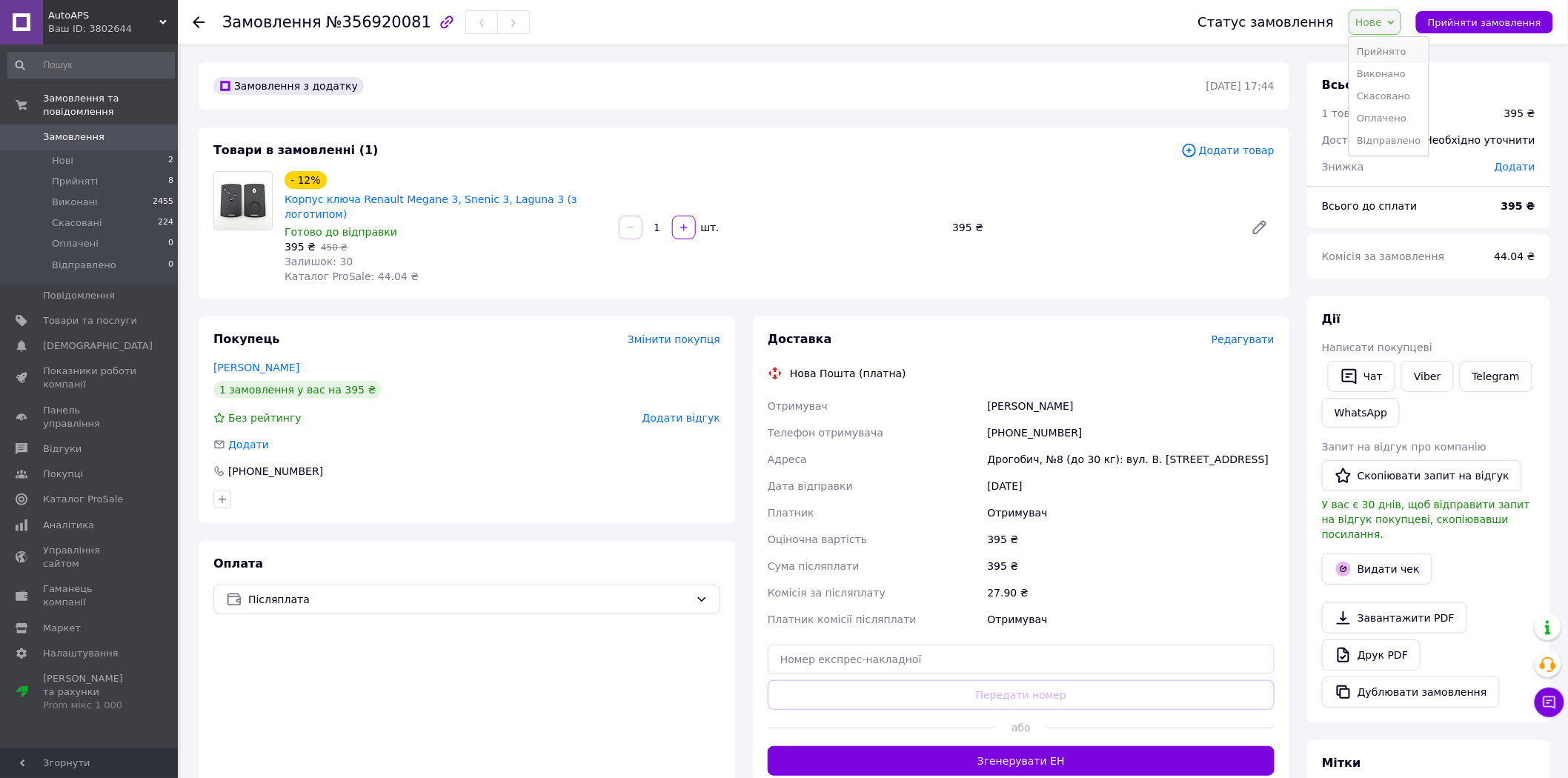
click at [1391, 49] on li "Прийнято" at bounding box center [1389, 51] width 80 height 22
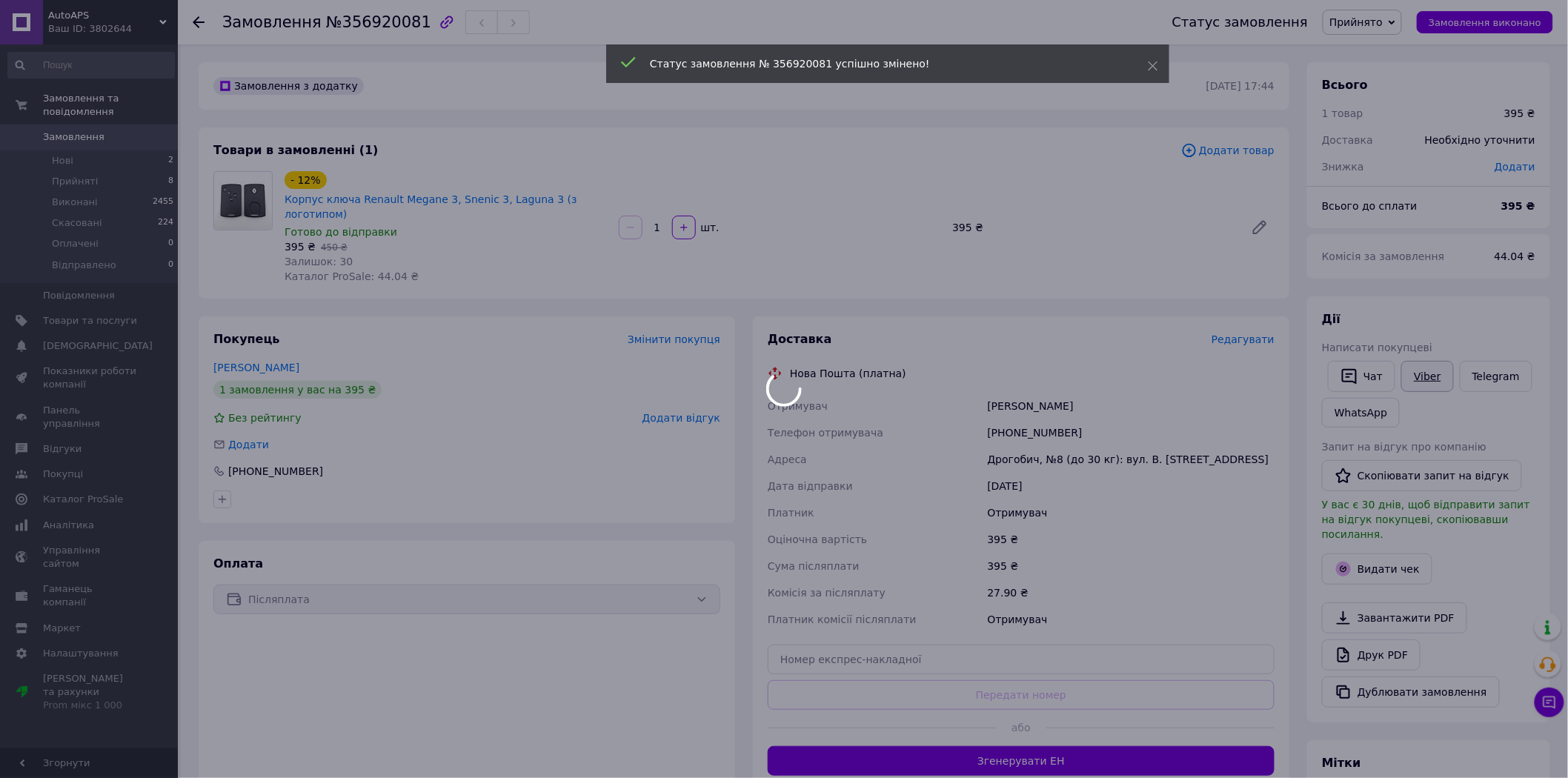
click at [1418, 387] on link "Viber" at bounding box center [1426, 376] width 51 height 31
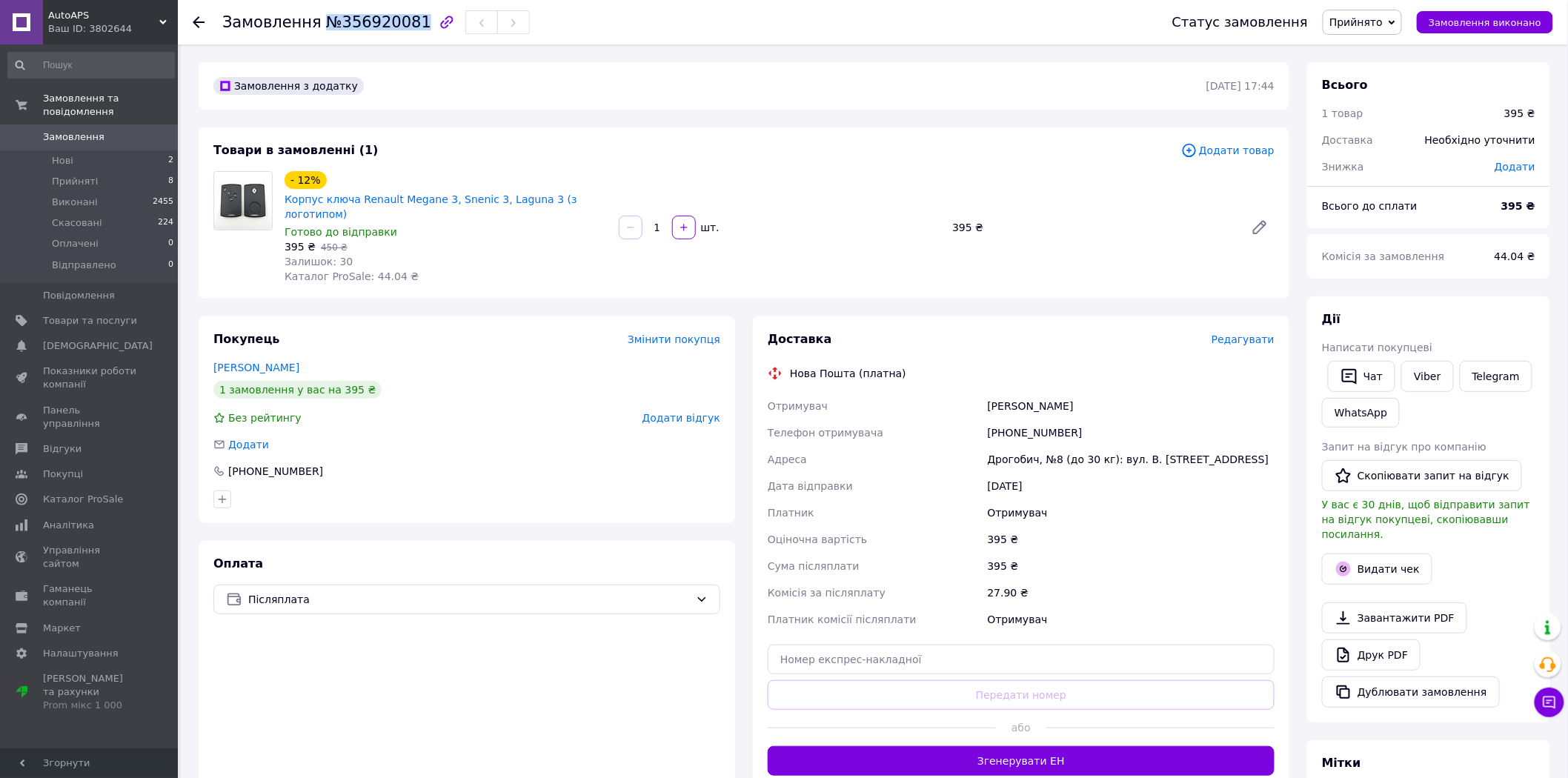
drag, startPoint x: 317, startPoint y: 19, endPoint x: 403, endPoint y: 19, distance: 86.0
click at [403, 19] on span "№356920081" at bounding box center [378, 22] width 106 height 17
copy span "№356920081"
drag, startPoint x: 413, startPoint y: 775, endPoint x: 439, endPoint y: 731, distance: 51.1
click at [413, 775] on div "Оплата Післяплата" at bounding box center [466, 666] width 536 height 250
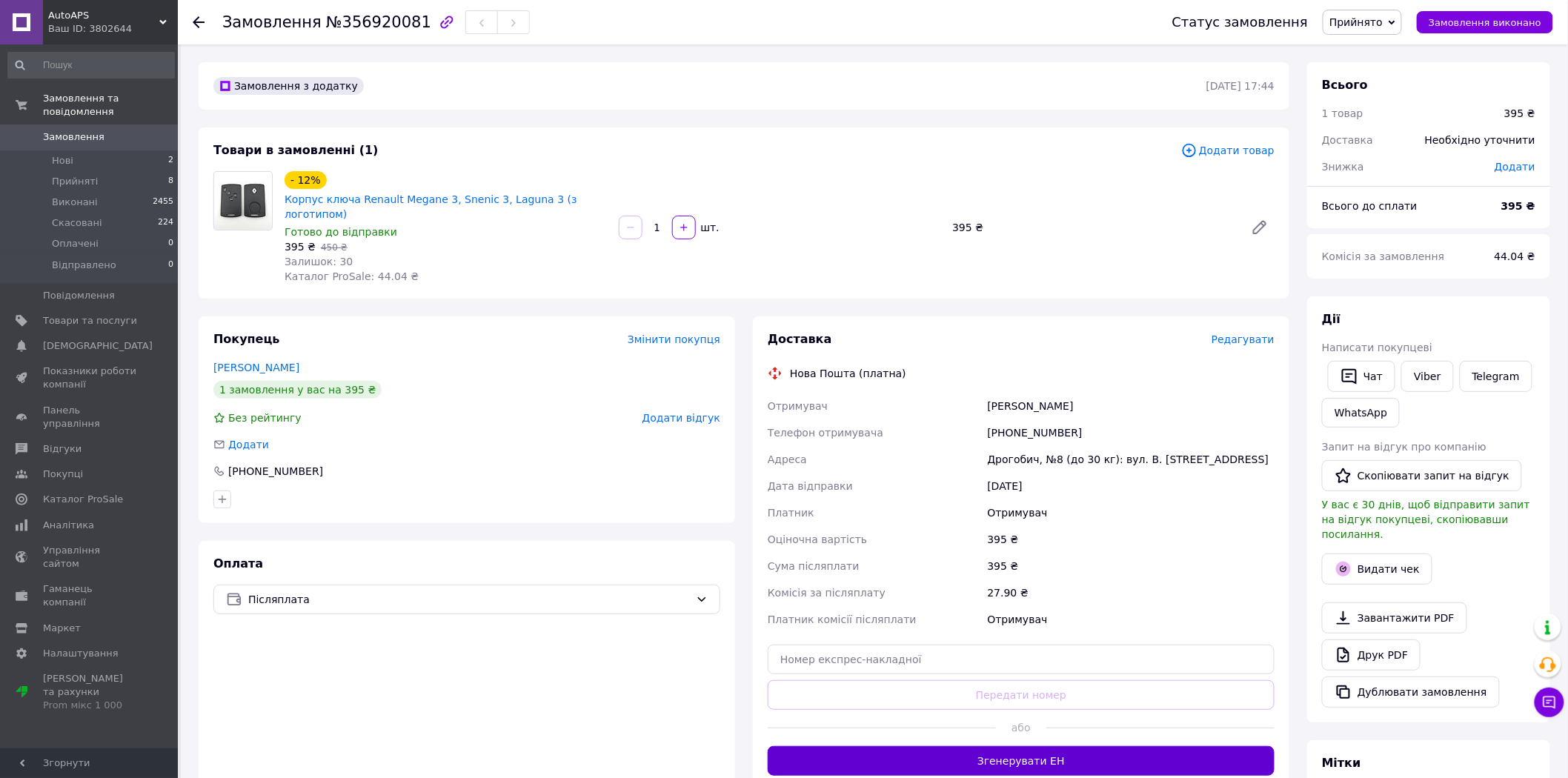
click at [1035, 746] on button "Згенерувати ЕН" at bounding box center [1021, 761] width 507 height 30
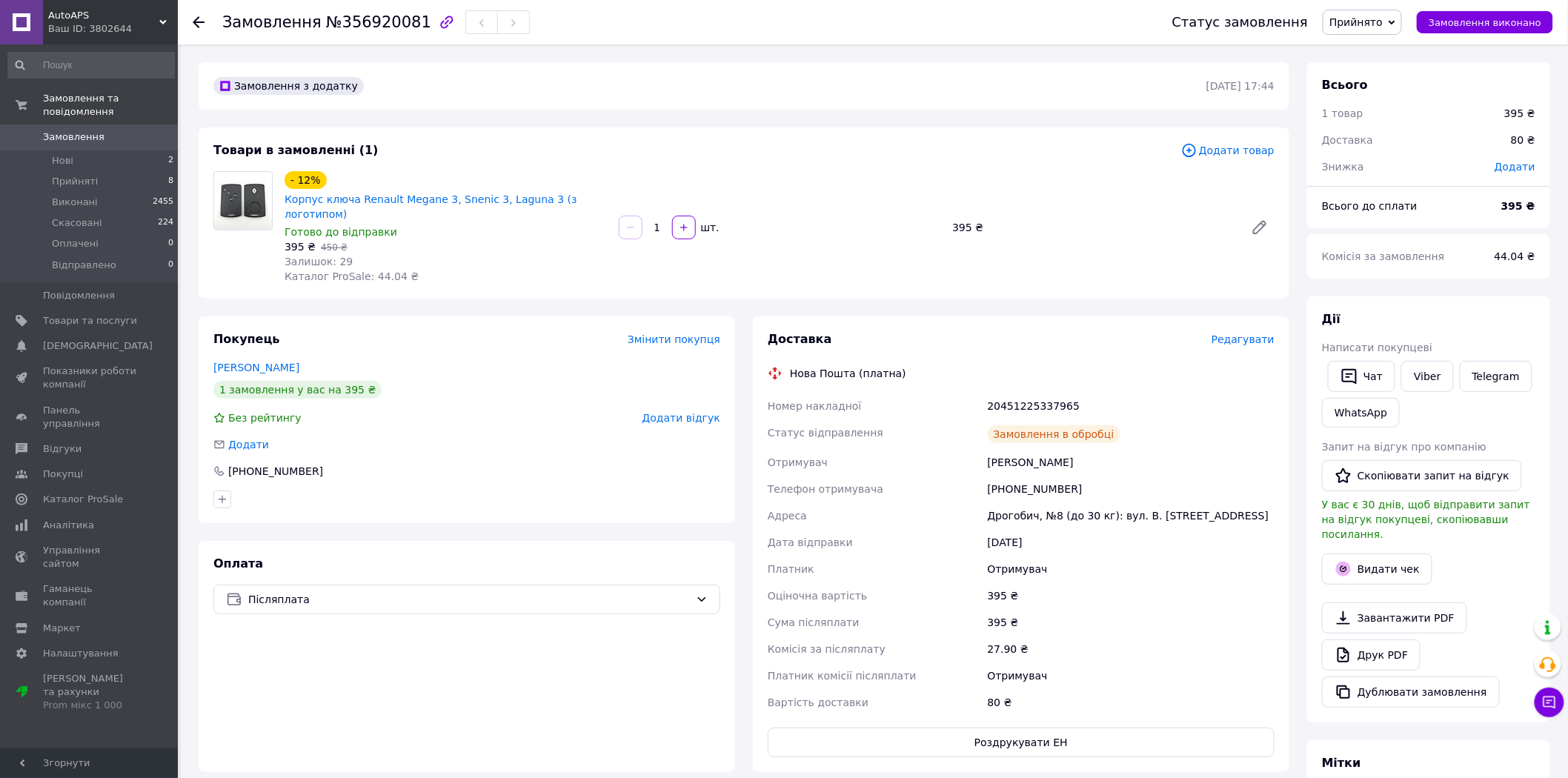
click at [1012, 393] on div "20451225337965" at bounding box center [1131, 406] width 293 height 27
copy div "20451225337965"
click at [451, 670] on div "Оплата Післяплата" at bounding box center [466, 657] width 536 height 231
click at [1371, 367] on button "Чат" at bounding box center [1361, 376] width 68 height 31
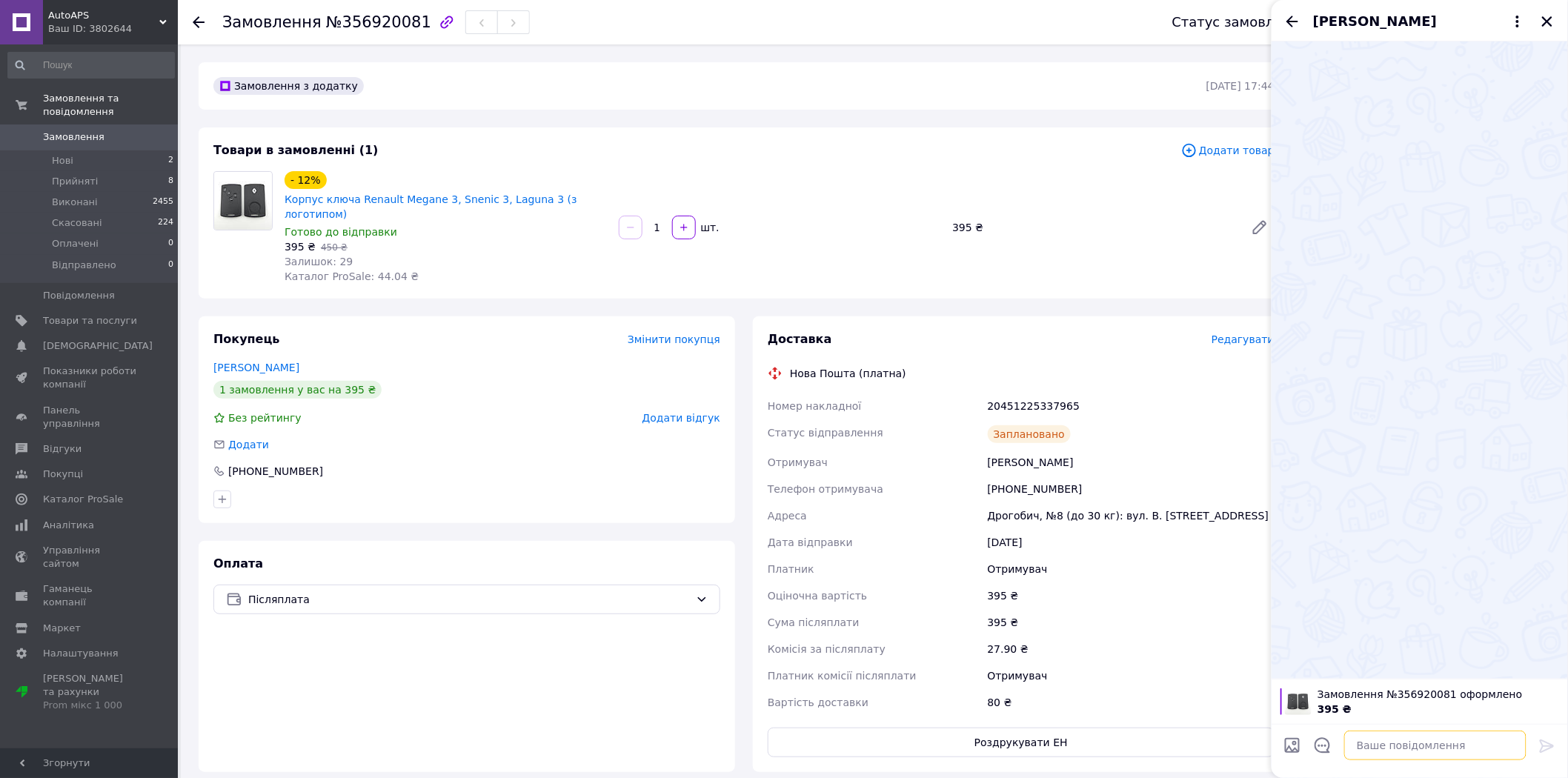
click at [1418, 733] on textarea at bounding box center [1435, 745] width 182 height 30
paste textarea "Доброго дня, замовлення №356920081 (корпус ключа Renault) сьогодні буде надісла…"
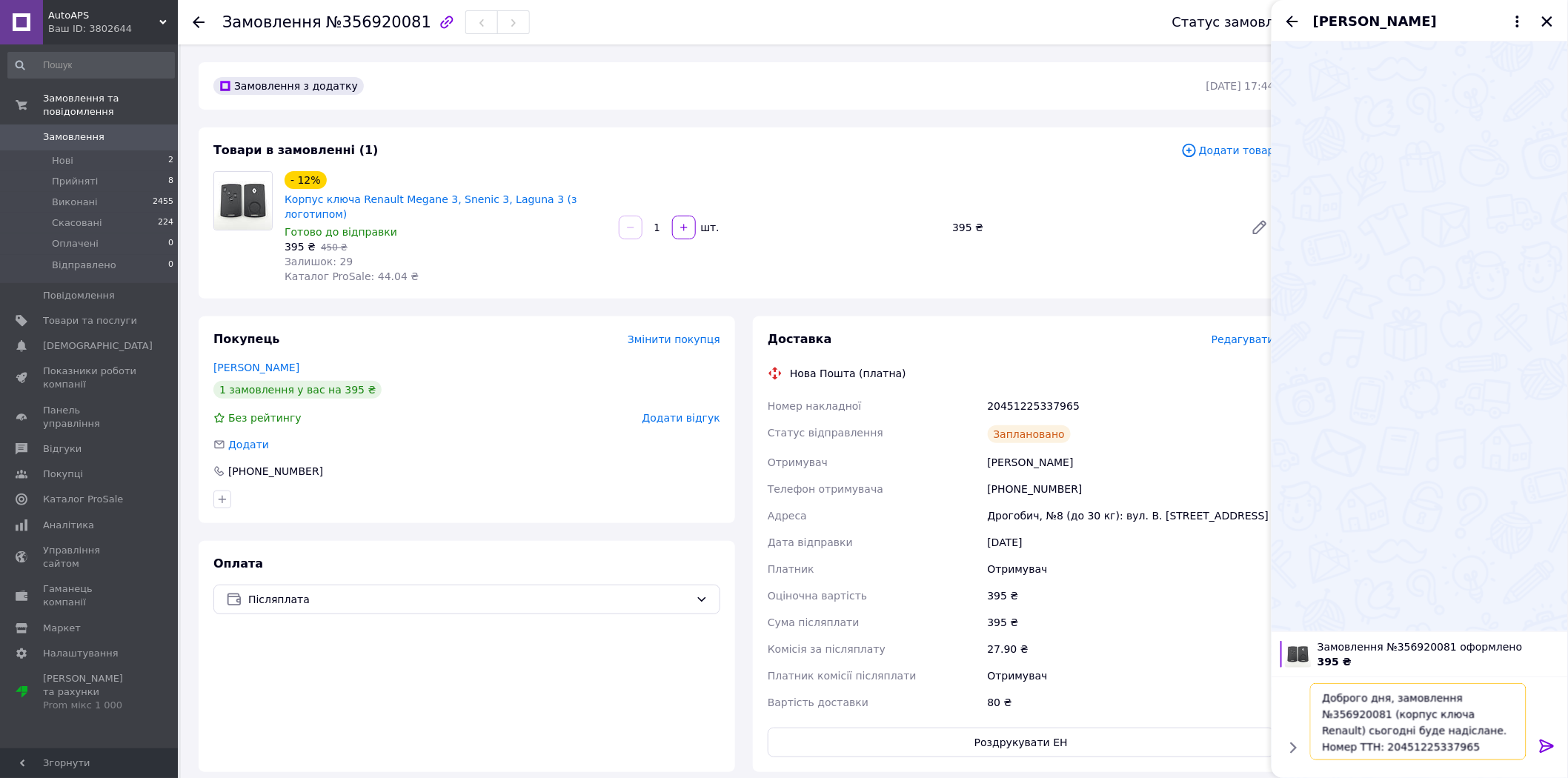
type textarea "Доброго дня, замовлення №356920081 (корпус ключа Renault) сьогодні буде надісла…"
drag, startPoint x: 1546, startPoint y: 746, endPoint x: 1531, endPoint y: 737, distance: 17.5
click at [1547, 746] on icon at bounding box center [1547, 747] width 15 height 14
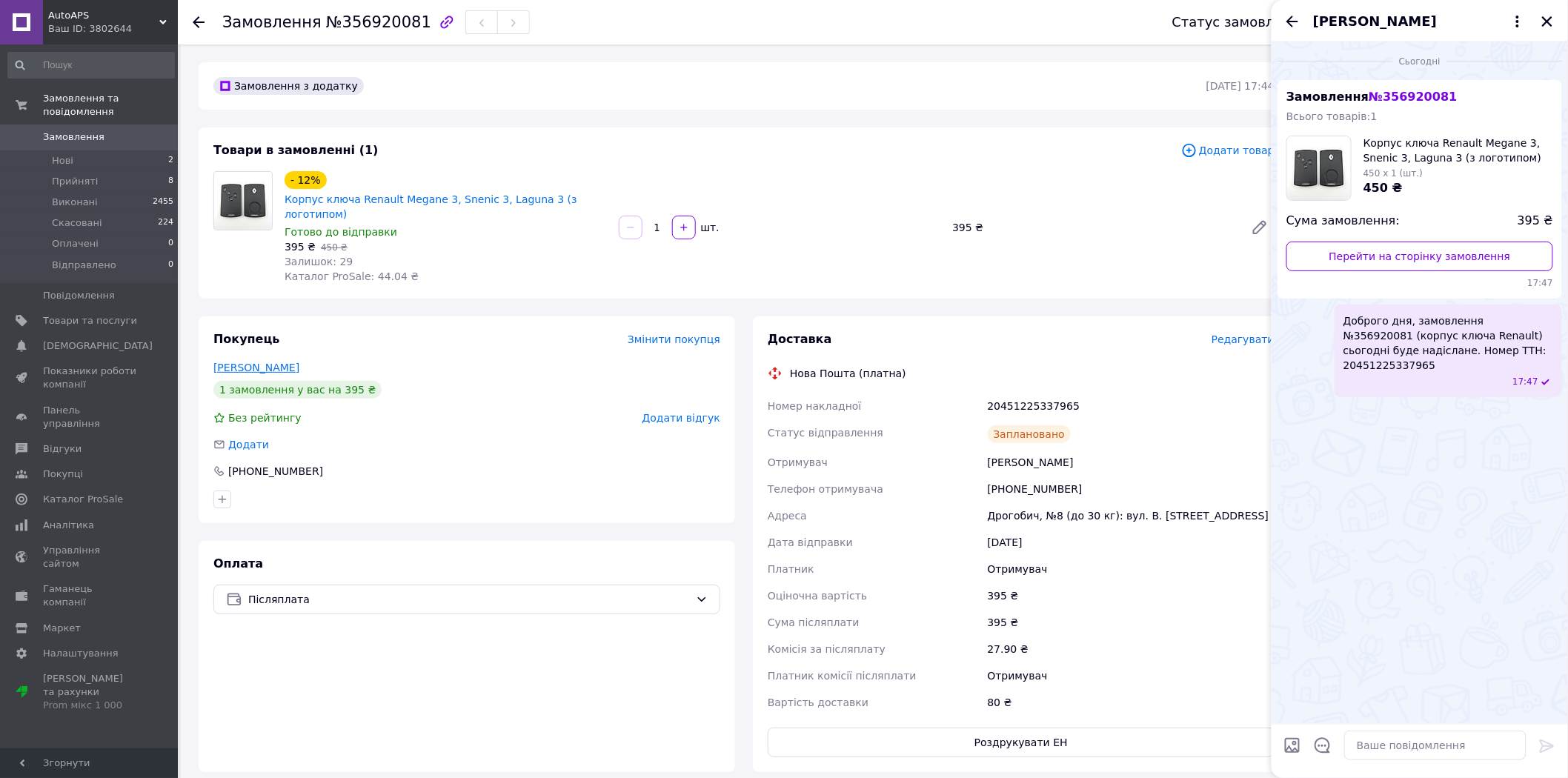
click at [246, 362] on link "[PERSON_NAME]" at bounding box center [256, 368] width 86 height 12
